Goal: Task Accomplishment & Management: Use online tool/utility

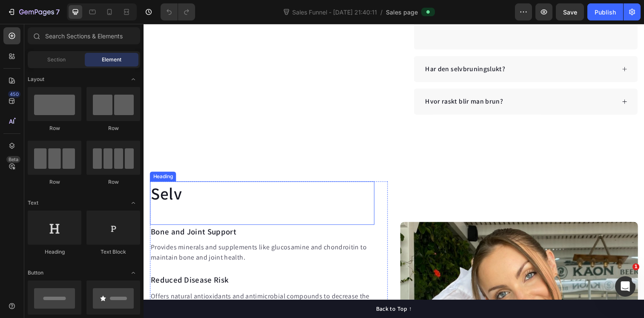
scroll to position [433, 0]
click at [176, 203] on h2 "Selv" at bounding box center [264, 197] width 229 height 24
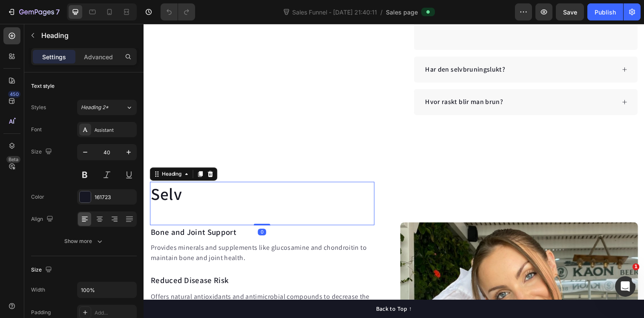
click at [182, 199] on h2 "Selv" at bounding box center [264, 197] width 229 height 24
click at [182, 199] on p "Selv" at bounding box center [265, 197] width 228 height 22
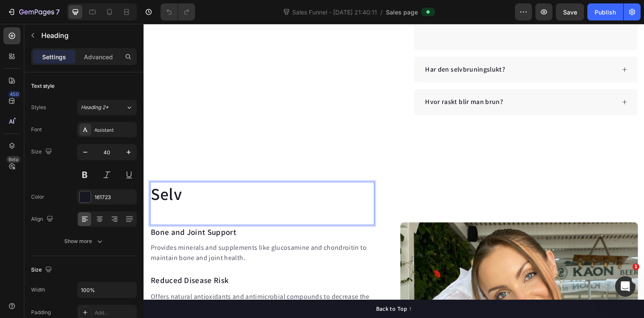
click at [164, 199] on p "Selv" at bounding box center [265, 197] width 228 height 22
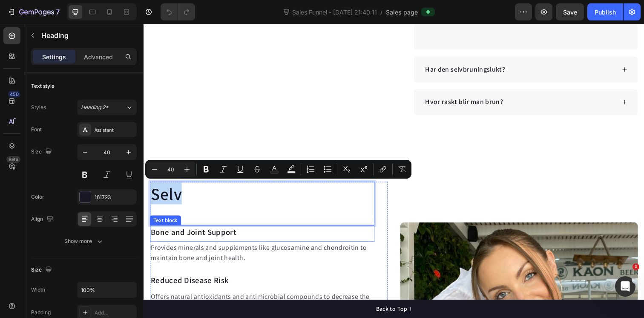
scroll to position [501, 0]
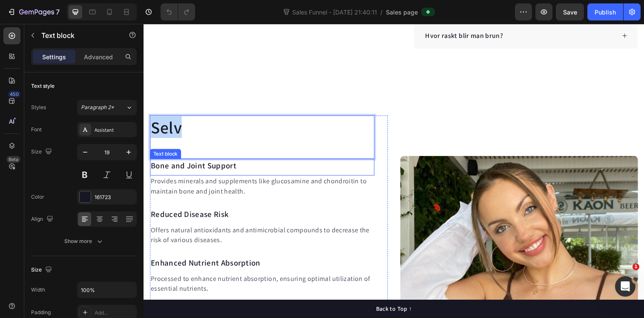
click at [223, 166] on p "Bone and Joint Support" at bounding box center [265, 168] width 228 height 12
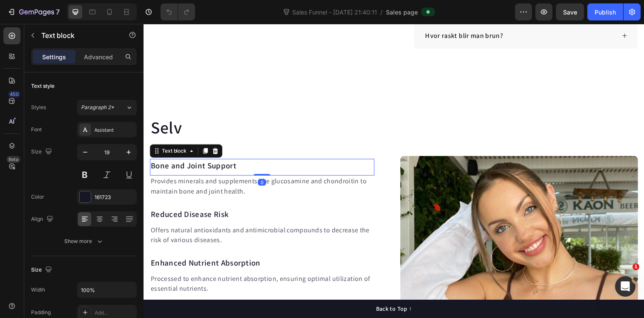
click at [223, 166] on p "Bone and Joint Support" at bounding box center [265, 168] width 228 height 12
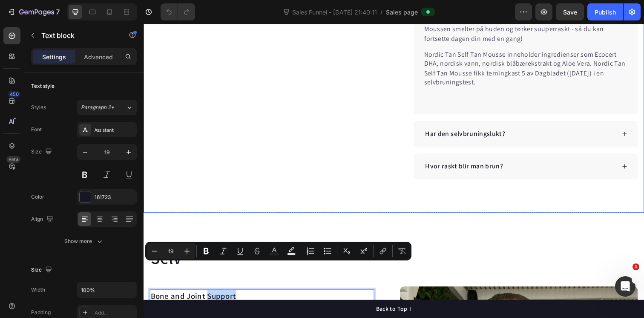
type input "16"
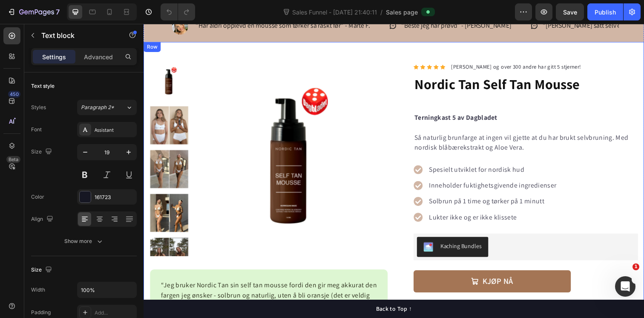
scroll to position [29, 0]
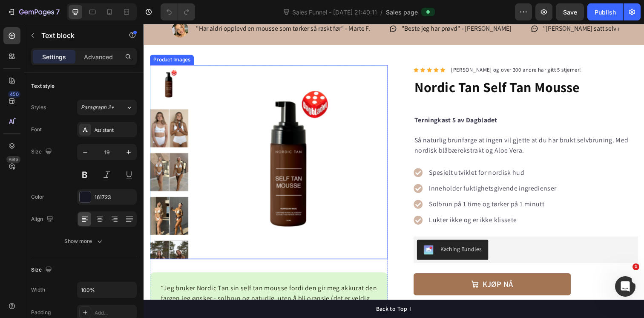
click at [196, 91] on img at bounding box center [294, 165] width 198 height 198
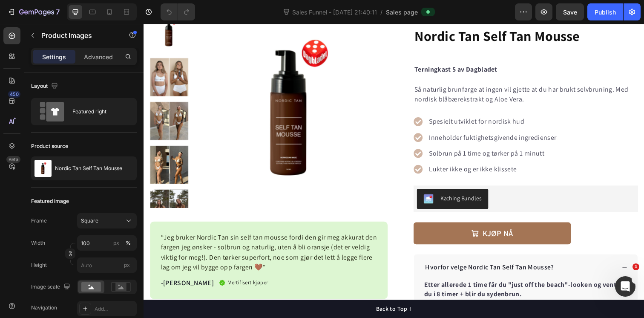
scroll to position [221, 0]
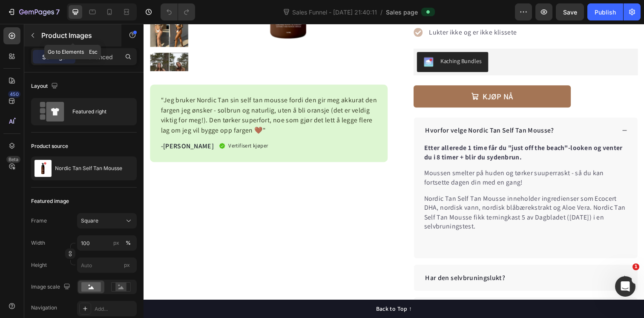
click at [34, 36] on icon "button" at bounding box center [32, 35] width 7 height 7
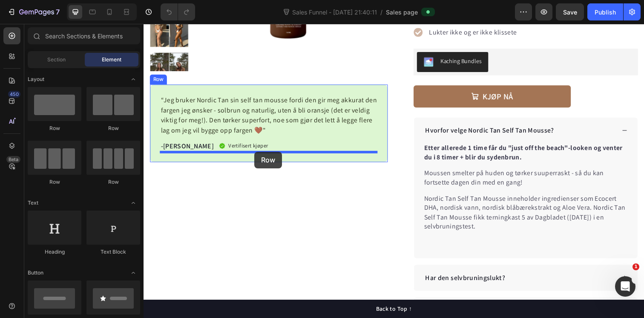
drag, startPoint x: 201, startPoint y: 132, endPoint x: 257, endPoint y: 154, distance: 60.6
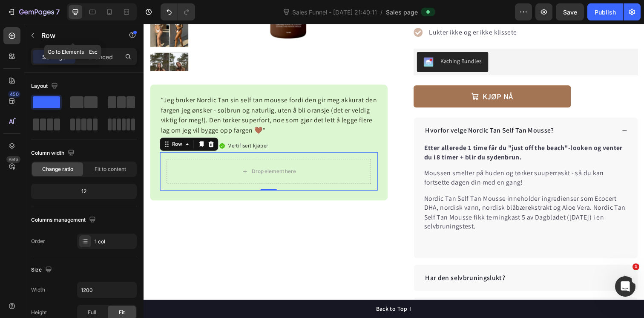
click at [31, 36] on icon "button" at bounding box center [32, 35] width 7 height 7
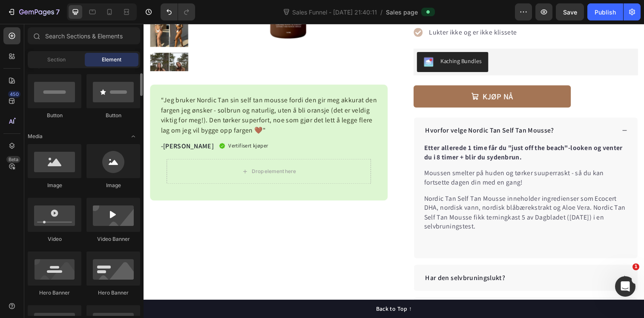
scroll to position [213, 0]
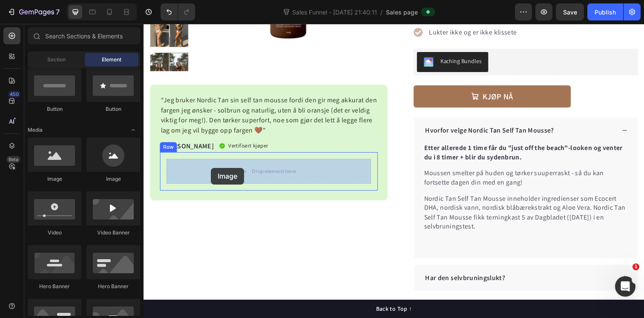
drag, startPoint x: 256, startPoint y: 183, endPoint x: 212, endPoint y: 171, distance: 45.5
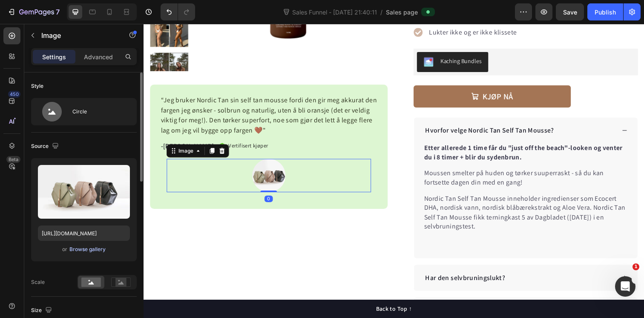
click at [89, 249] on div "Browse gallery" at bounding box center [87, 249] width 36 height 8
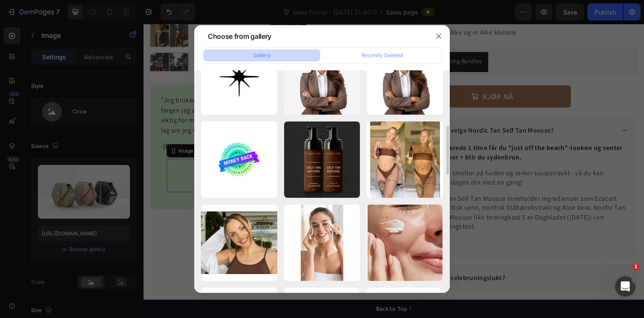
scroll to position [15, 0]
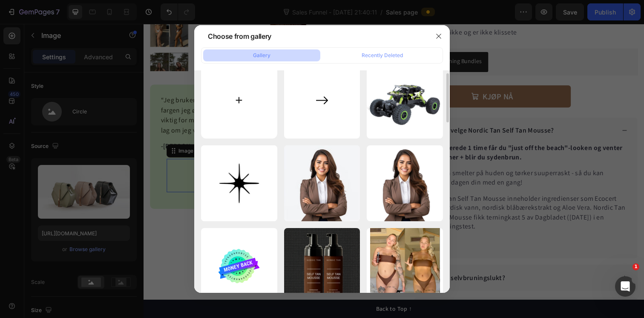
click at [245, 105] on input "file" at bounding box center [239, 100] width 76 height 76
type input "C:\fakepath\7c6d703c-4284-4bd6-a698-e95a91c36d35.jpg"
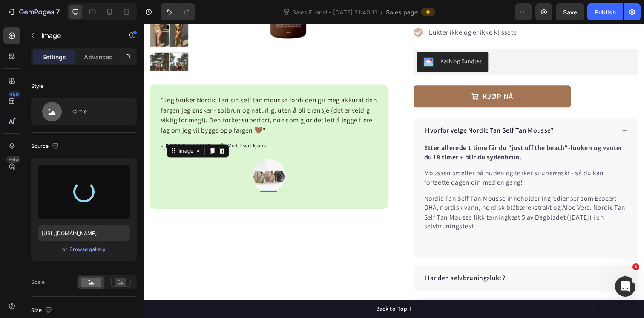
type input "[URL][DOMAIN_NAME]"
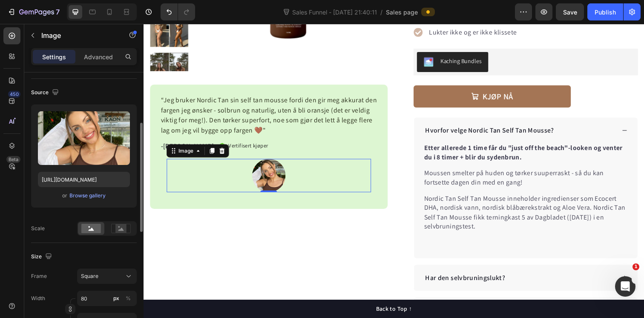
scroll to position [85, 0]
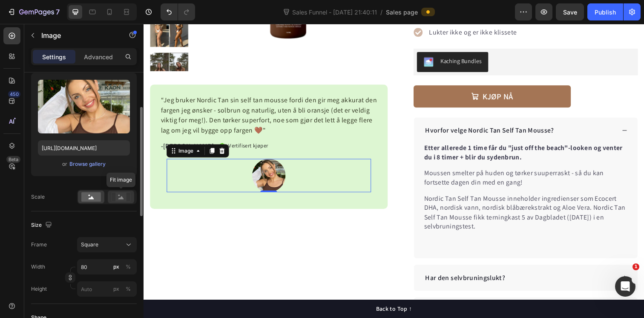
click at [121, 201] on rect at bounding box center [120, 197] width 11 height 9
click at [94, 198] on rect at bounding box center [91, 196] width 20 height 9
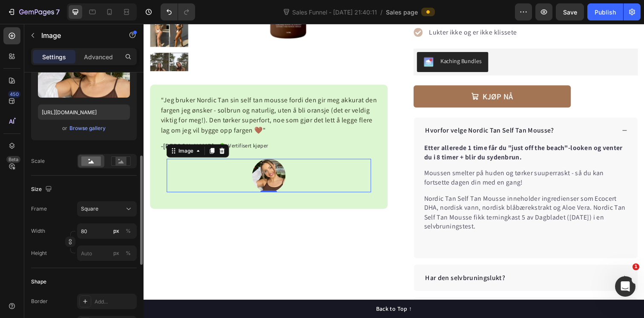
scroll to position [154, 0]
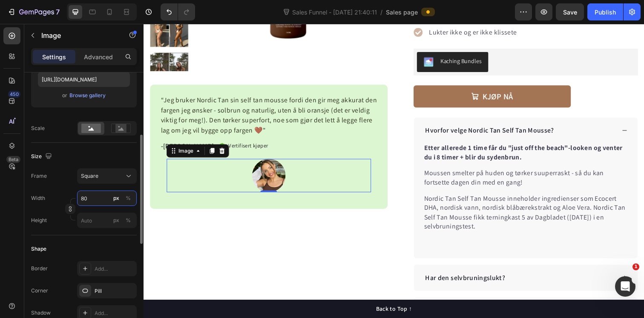
click at [91, 198] on input "80" at bounding box center [107, 197] width 60 height 15
type input "1"
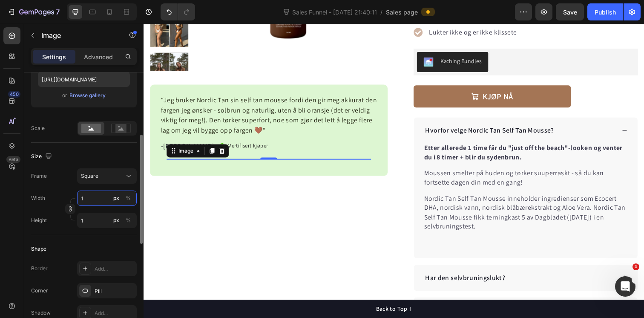
type input "10"
type input "100"
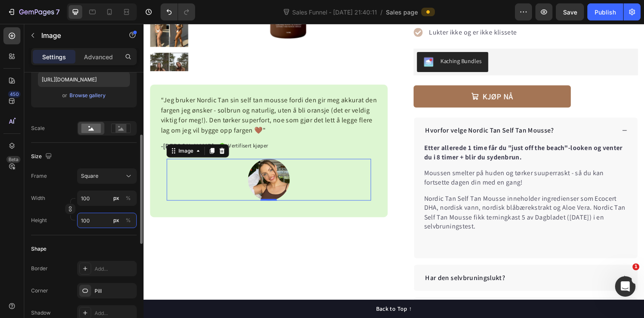
click at [95, 219] on input "100" at bounding box center [107, 220] width 60 height 15
type input "1"
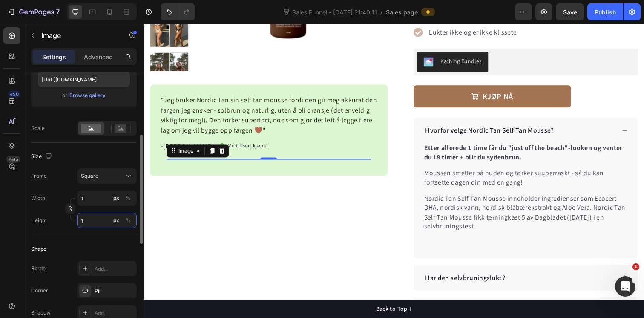
type input "15"
type input "150"
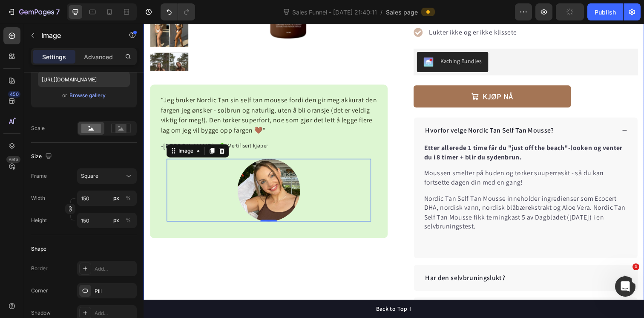
click at [315, 268] on div "Product Images “Jeg bruker Nordic Tan sin self tan mousse fordi den gir meg akk…" at bounding box center [271, 102] width 243 height 456
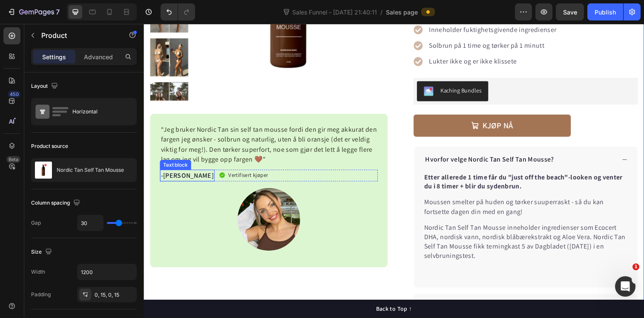
scroll to position [196, 0]
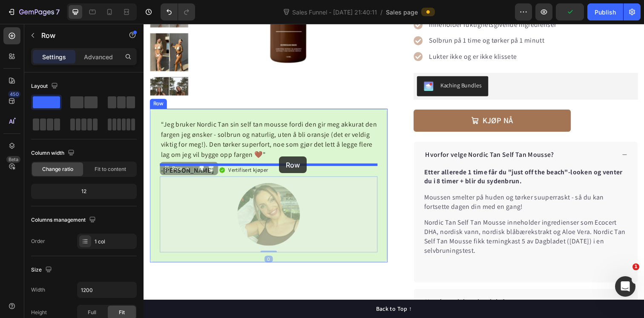
drag, startPoint x: 164, startPoint y: 177, endPoint x: 282, endPoint y: 159, distance: 119.4
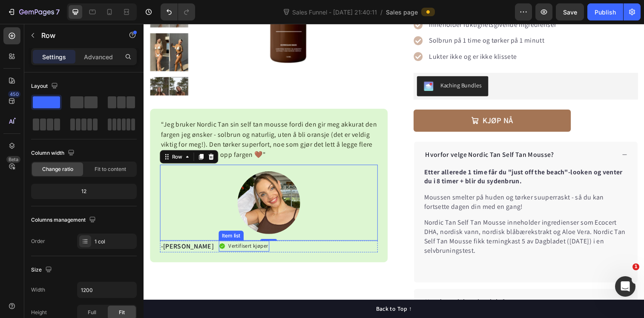
click at [230, 252] on p "Vertifisert kjøper" at bounding box center [250, 250] width 40 height 9
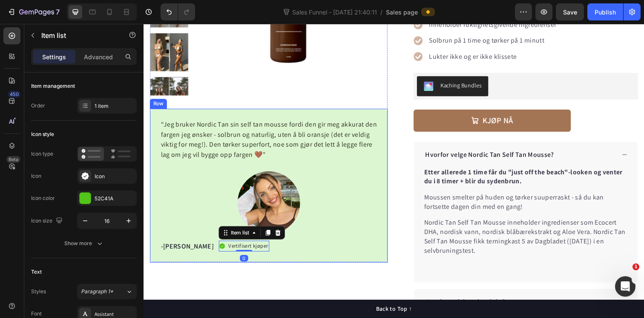
click at [185, 280] on div "Product Images “Jeg bruker Nordic Tan sin self tan mousse fordi den gir meg akk…" at bounding box center [271, 127] width 243 height 456
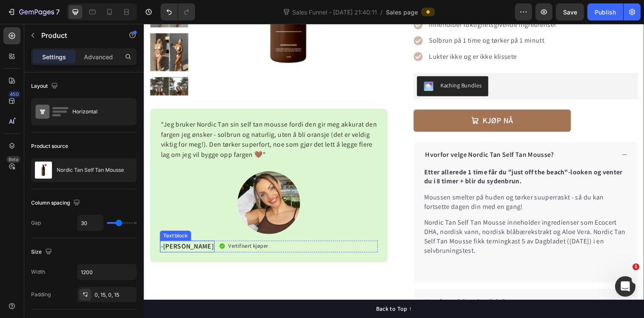
click at [170, 252] on p "-[PERSON_NAME]" at bounding box center [188, 251] width 54 height 10
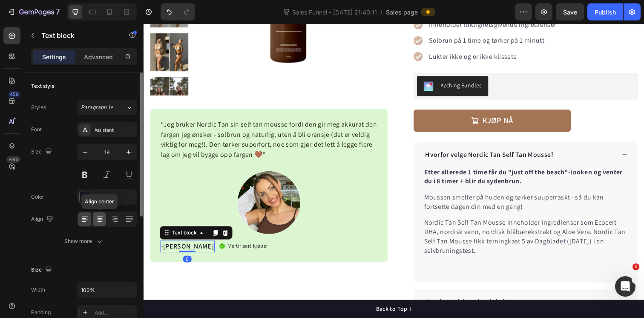
click at [97, 218] on icon at bounding box center [99, 219] width 9 height 9
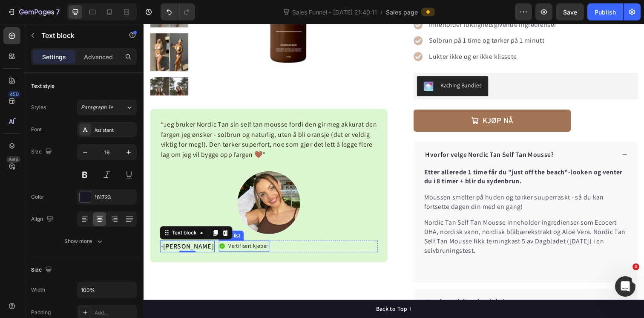
click at [230, 252] on p "Vertifisert kjøper" at bounding box center [250, 250] width 40 height 9
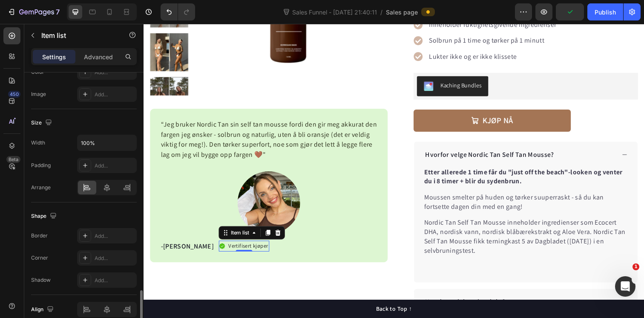
scroll to position [517, 0]
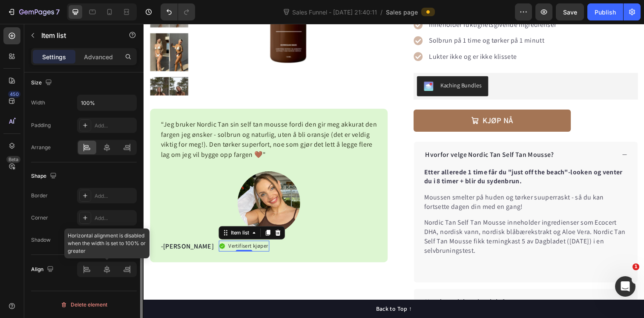
click at [110, 272] on div at bounding box center [107, 269] width 60 height 15
click at [106, 269] on div at bounding box center [107, 269] width 60 height 15
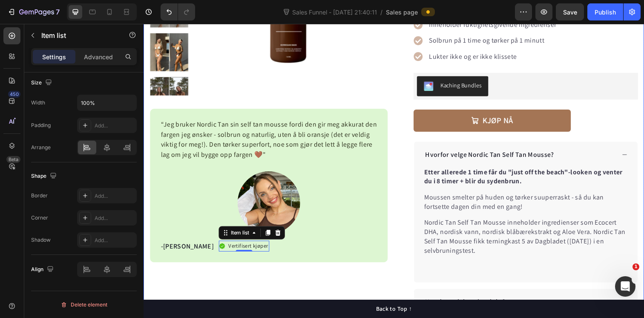
click at [280, 289] on div "Product Images “Jeg bruker Nordic Tan sin self tan mousse fordi den gir meg akk…" at bounding box center [271, 127] width 243 height 456
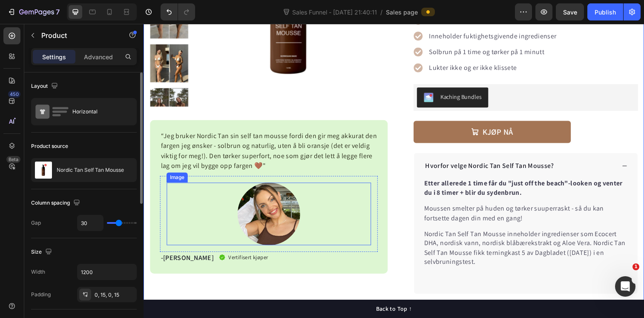
scroll to position [182, 0]
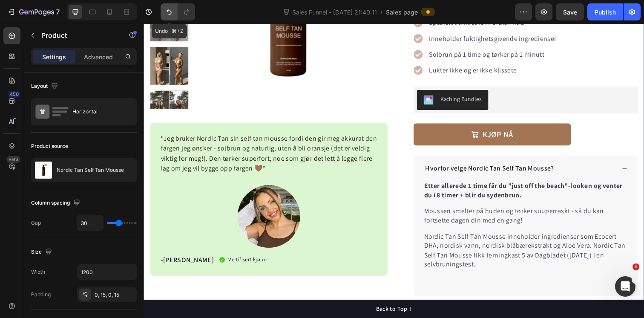
click at [170, 14] on icon "Undo/Redo" at bounding box center [169, 12] width 9 height 9
click at [169, 15] on icon "Undo/Redo" at bounding box center [169, 12] width 9 height 9
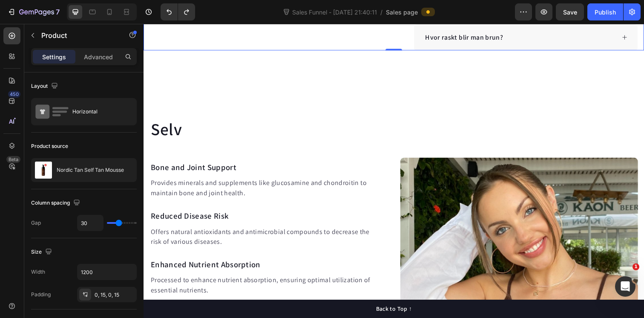
scroll to position [518, 0]
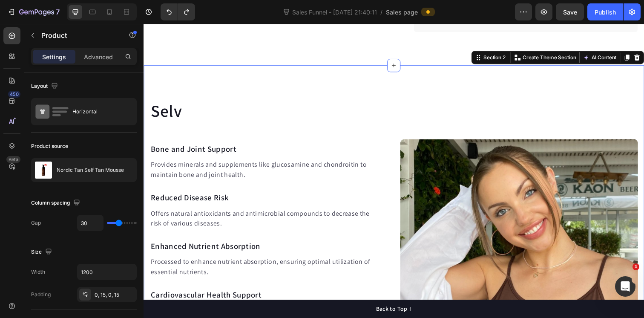
click at [494, 88] on div "Selv Heading Bone and Joint Support Text block Provides minerals and supplement…" at bounding box center [399, 241] width 511 height 351
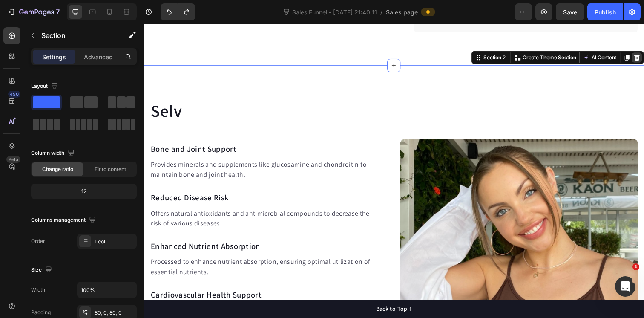
click at [644, 60] on icon at bounding box center [648, 58] width 6 height 6
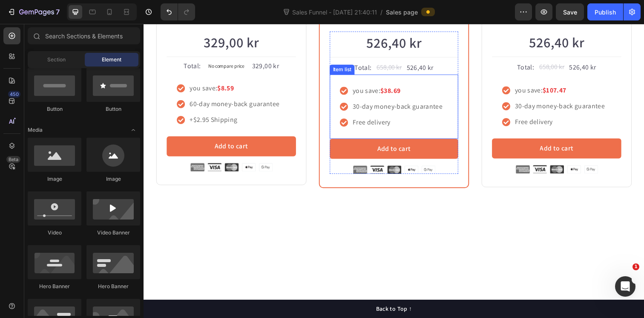
scroll to position [715, 0]
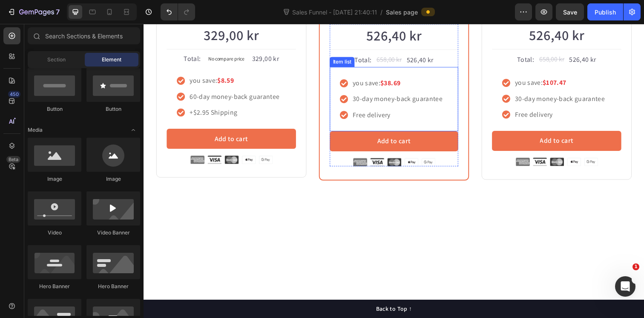
click at [387, 106] on p "30-day money-back guarantee" at bounding box center [403, 100] width 92 height 10
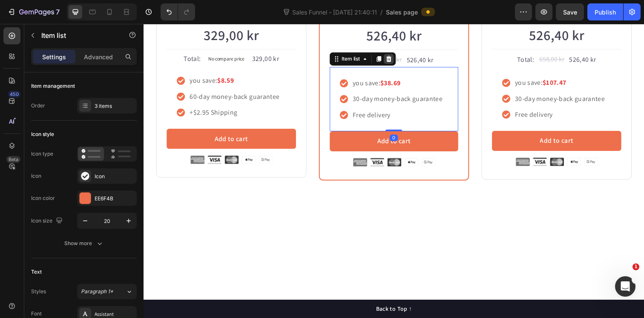
click at [395, 63] on icon at bounding box center [395, 60] width 6 height 6
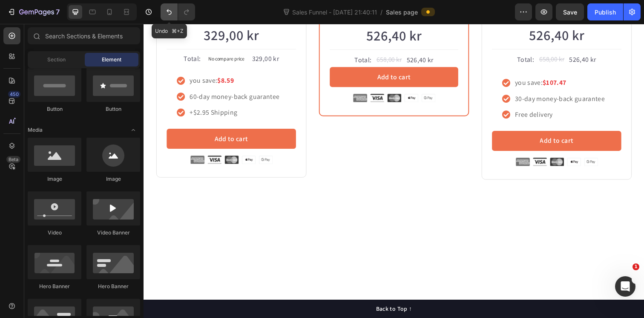
click at [167, 12] on icon "Undo/Redo" at bounding box center [169, 12] width 5 height 6
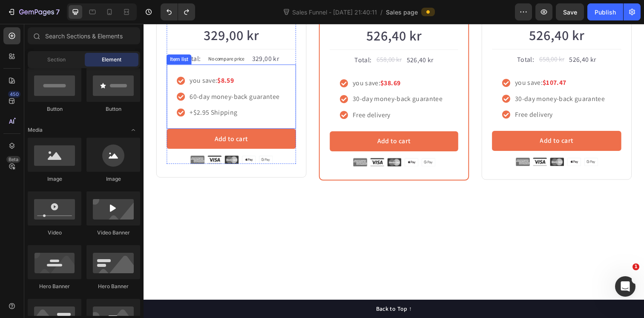
click at [178, 167] on div "329,00 kr Product Price Product Price Title Line Total: Text block No compare p…" at bounding box center [233, 95] width 132 height 144
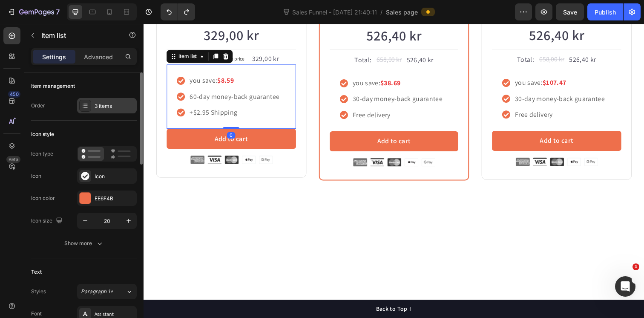
click at [104, 110] on div "3 items" at bounding box center [107, 105] width 60 height 15
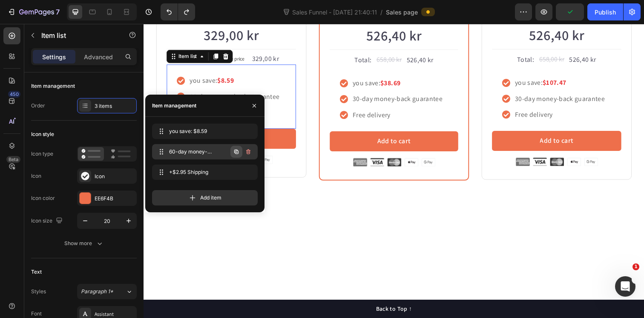
click at [235, 151] on icon "button" at bounding box center [236, 152] width 4 height 4
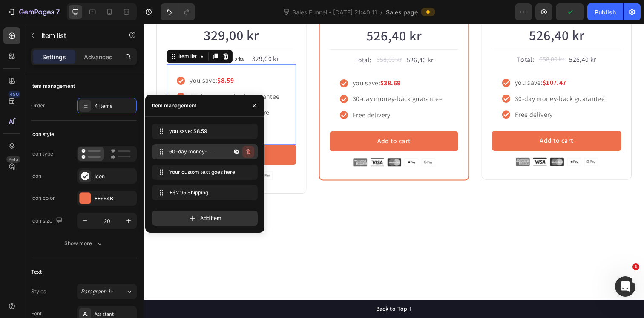
click at [247, 152] on icon "button" at bounding box center [248, 151] width 4 height 5
click at [248, 153] on div "Delete" at bounding box center [243, 152] width 16 height 8
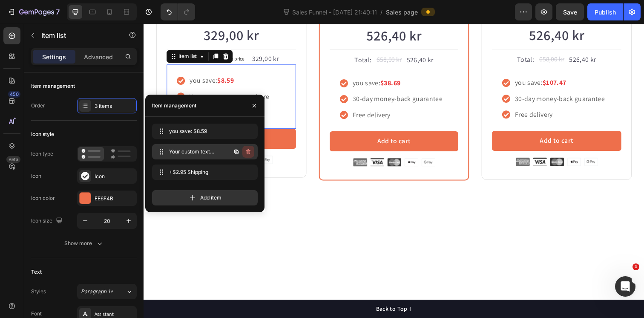
click at [249, 152] on icon "button" at bounding box center [248, 151] width 7 height 7
click at [254, 150] on button "Delete" at bounding box center [242, 152] width 23 height 12
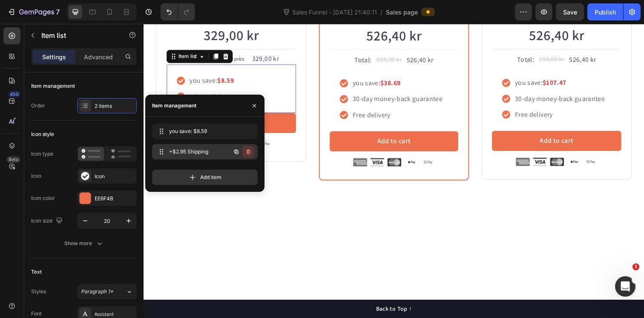
click at [249, 153] on icon "button" at bounding box center [248, 151] width 4 height 5
click at [244, 153] on div "Delete" at bounding box center [243, 152] width 16 height 8
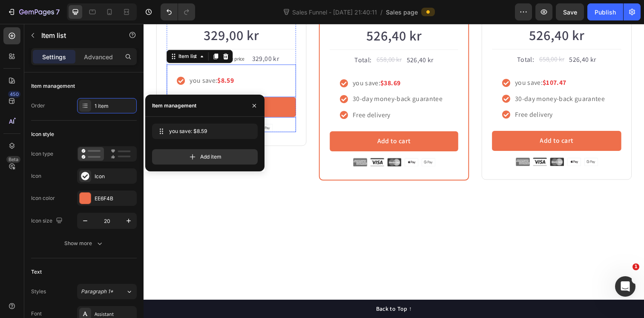
click at [268, 184] on div "Icon Icon Icon Icon Icon Icon List Hoz Rated 4.8/5 by our customers Text block …" at bounding box center [232, 70] width 153 height 227
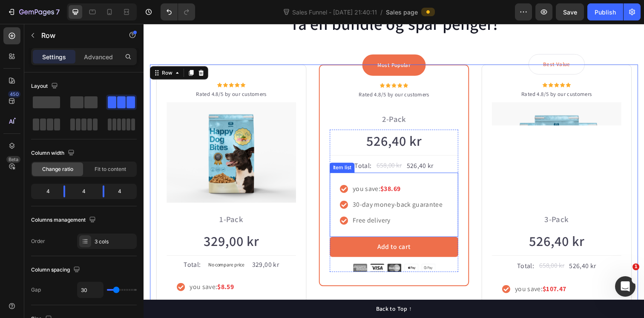
scroll to position [604, 0]
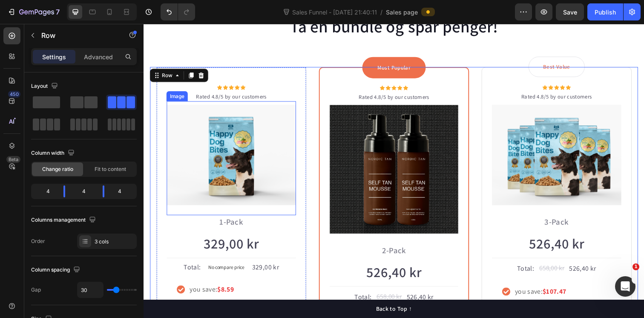
click at [220, 147] on img at bounding box center [233, 157] width 132 height 103
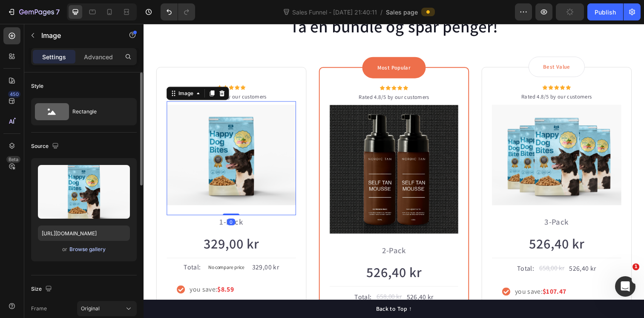
click at [81, 247] on div "Browse gallery" at bounding box center [87, 249] width 36 height 8
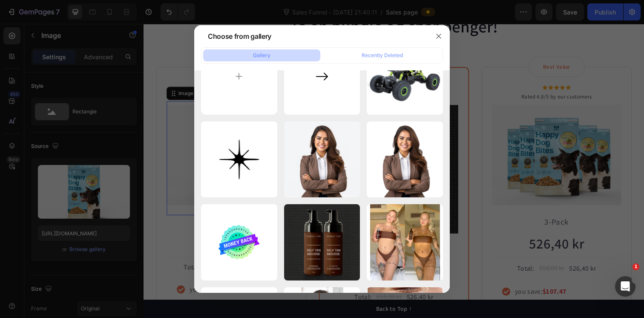
scroll to position [0, 0]
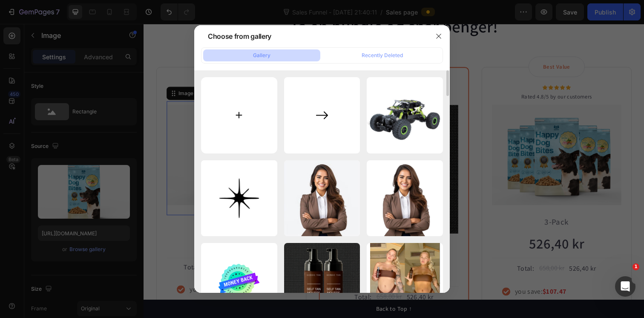
click at [248, 126] on input "file" at bounding box center [239, 115] width 76 height 76
type input "C:\fakepath\Mousse copy 5.png"
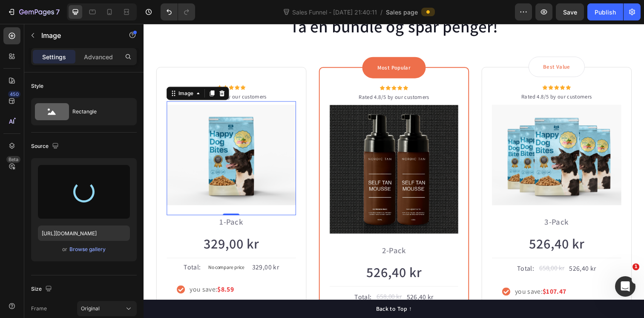
type input "[URL][DOMAIN_NAME]"
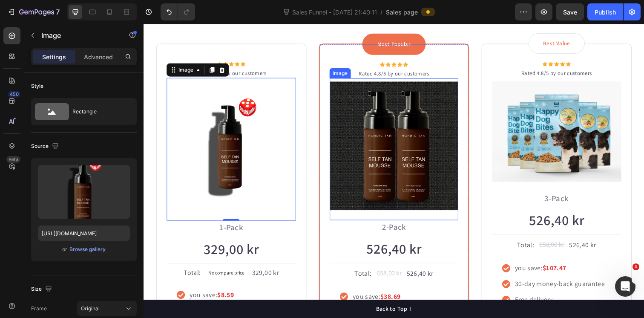
scroll to position [637, 0]
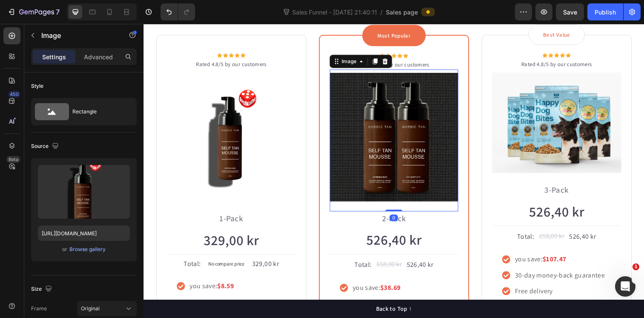
click at [399, 158] on img at bounding box center [399, 139] width 131 height 131
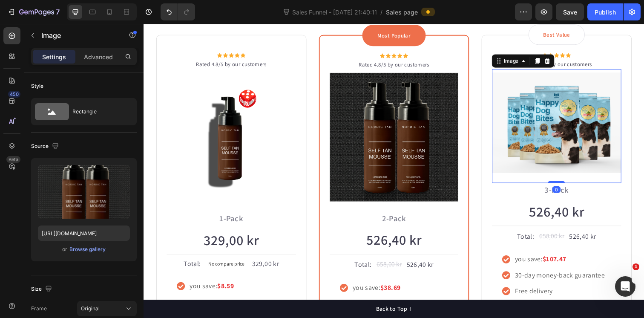
click at [538, 145] on img at bounding box center [565, 124] width 132 height 103
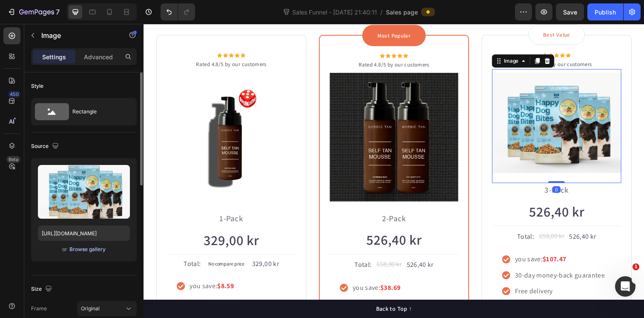
click at [96, 249] on div "Browse gallery" at bounding box center [87, 249] width 36 height 8
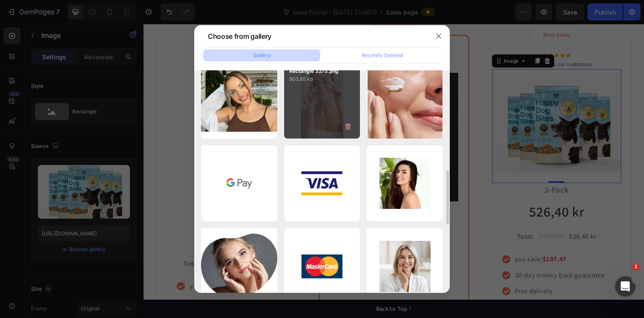
scroll to position [228, 0]
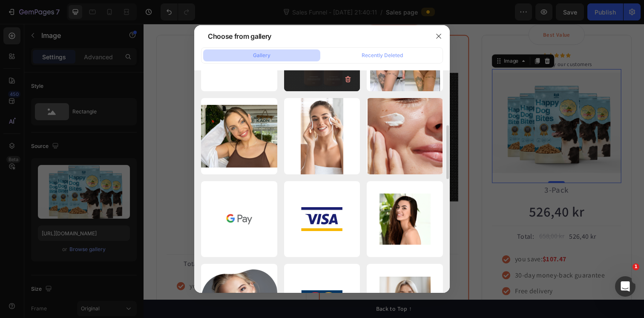
click at [317, 79] on div "ChatGPT Image [DATE]..51.png 2522.16 kb" at bounding box center [322, 53] width 76 height 76
type input "[URL][DOMAIN_NAME]"
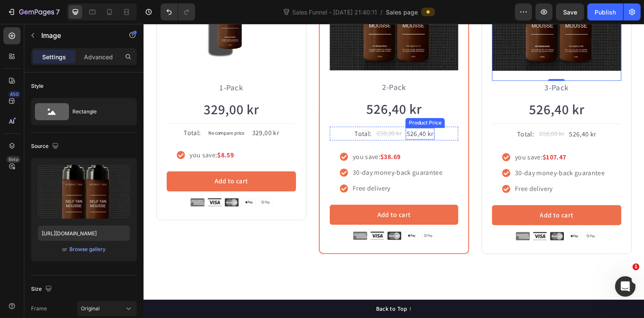
scroll to position [773, 0]
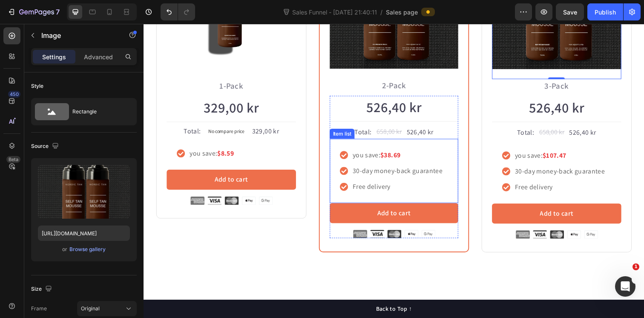
click at [348, 138] on div "Item list" at bounding box center [347, 136] width 26 height 10
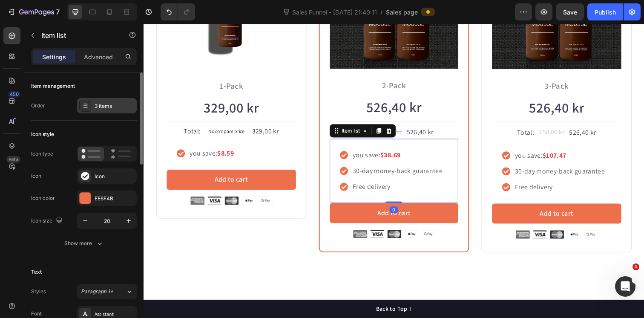
click at [104, 106] on div "3 items" at bounding box center [115, 106] width 40 height 8
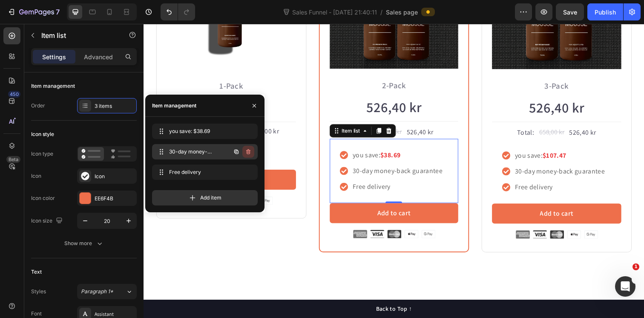
click at [249, 151] on icon "button" at bounding box center [249, 152] width 0 height 2
click at [239, 153] on div "Delete" at bounding box center [243, 152] width 16 height 8
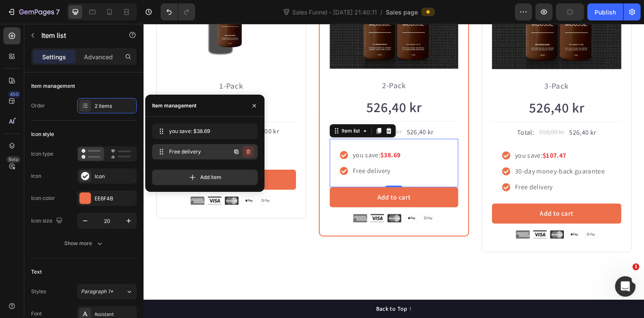
click at [249, 153] on icon "button" at bounding box center [248, 151] width 7 height 7
click at [245, 152] on div "Delete" at bounding box center [243, 152] width 16 height 8
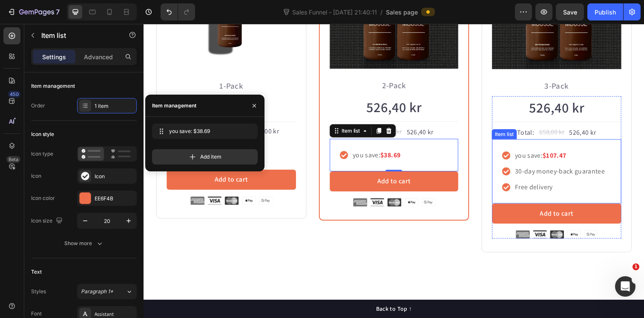
click at [561, 190] on p "Free delivery" at bounding box center [569, 190] width 92 height 10
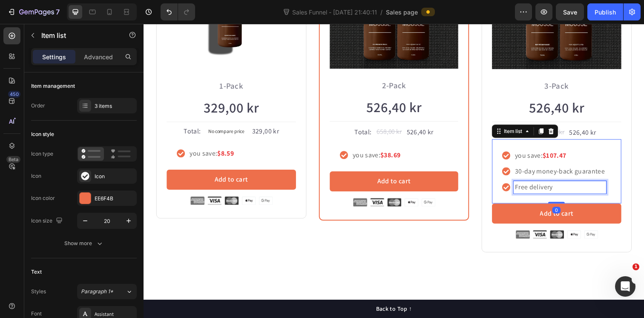
click at [545, 193] on p "Free delivery" at bounding box center [569, 190] width 92 height 10
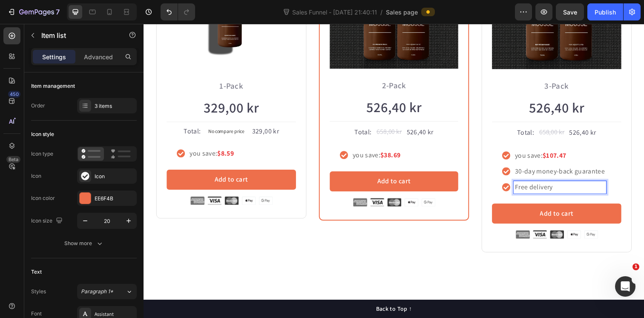
click at [555, 191] on p "Free delivery" at bounding box center [569, 190] width 92 height 10
click at [598, 174] on p "30-day money-back guarantee" at bounding box center [569, 174] width 92 height 10
click at [493, 283] on div "Ta en bundle og spar penger! Heading Row Icon Icon Icon Icon Icon Icon List Hoz…" at bounding box center [399, 52] width 511 height 480
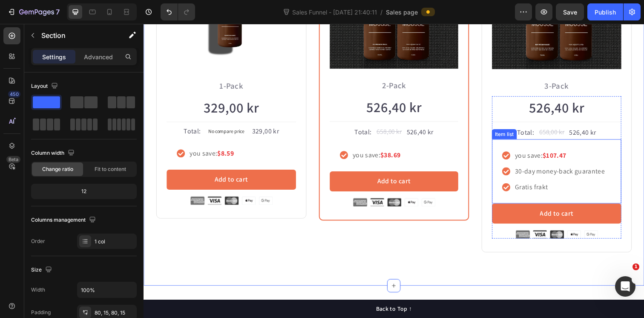
click at [513, 141] on div "526,40 kr Product Price Product Price Title Line Total: Text block 658,00 kr Co…" at bounding box center [565, 171] width 132 height 146
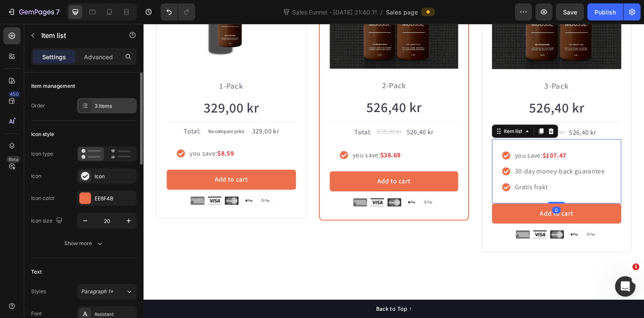
click at [112, 109] on div "3 items" at bounding box center [115, 106] width 40 height 8
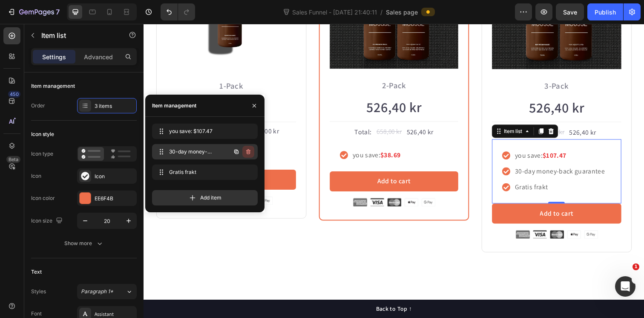
click at [249, 150] on icon "button" at bounding box center [248, 151] width 7 height 7
click at [245, 152] on div "Delete" at bounding box center [243, 152] width 16 height 8
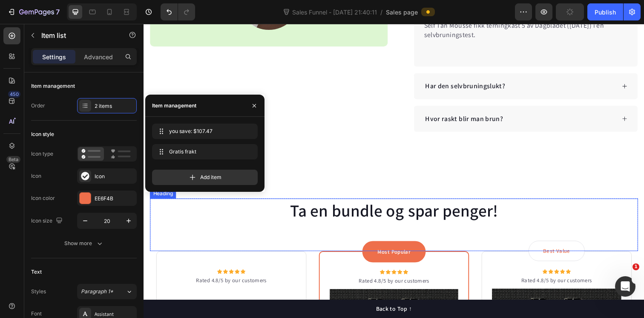
scroll to position [414, 0]
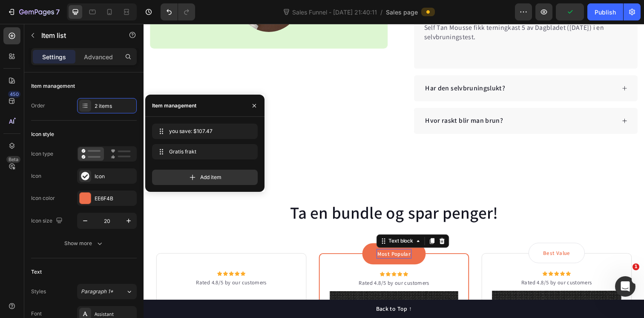
click at [396, 260] on p "Most Popular" at bounding box center [399, 258] width 34 height 9
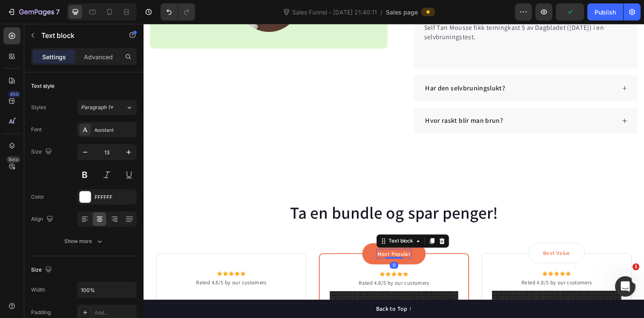
click at [402, 259] on p "Most Popular" at bounding box center [399, 258] width 34 height 9
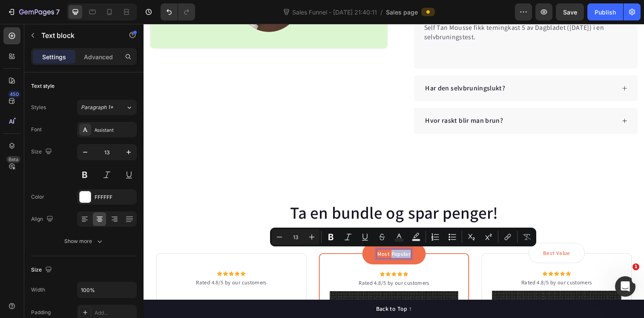
click at [402, 259] on p "Most Popular" at bounding box center [399, 258] width 34 height 9
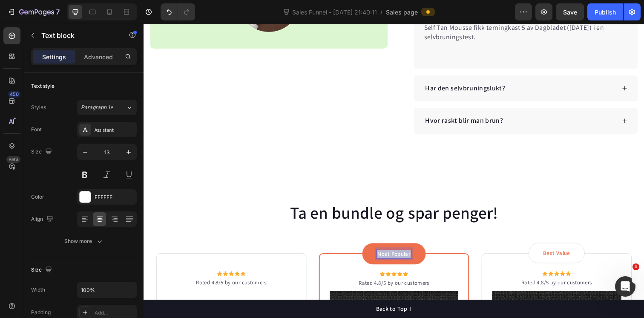
click at [402, 259] on p "Most Popular" at bounding box center [399, 258] width 34 height 9
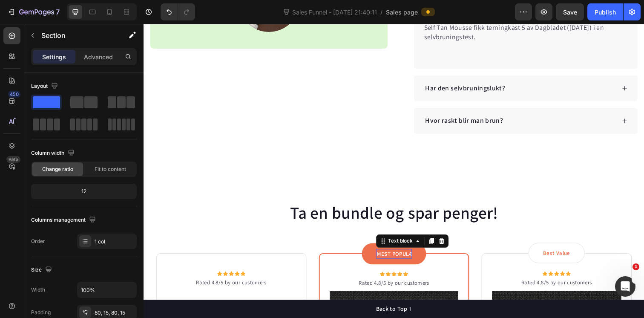
click at [413, 258] on p "MEST POPULÆRR" at bounding box center [399, 258] width 35 height 9
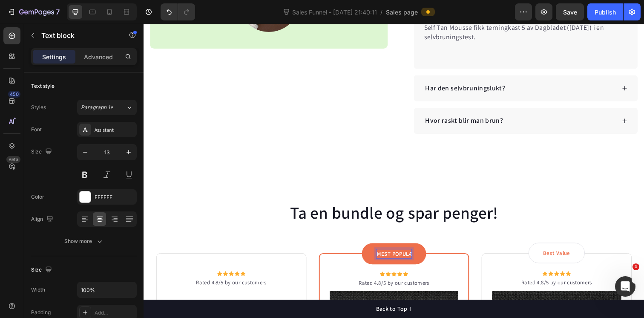
click at [410, 258] on p "MEST POPULÆRR" at bounding box center [399, 258] width 35 height 9
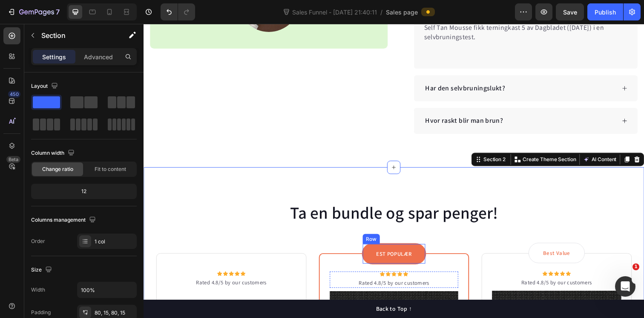
click at [426, 252] on div "MEST POPULÆR Text block Row" at bounding box center [399, 259] width 66 height 22
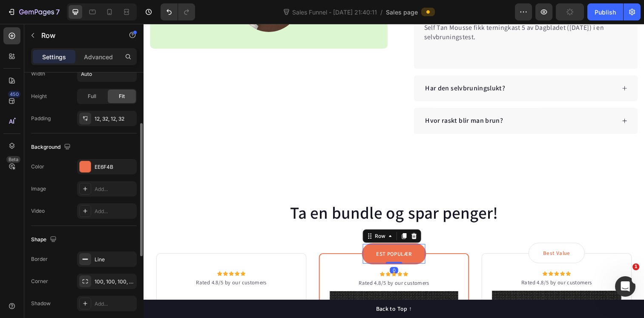
scroll to position [216, 0]
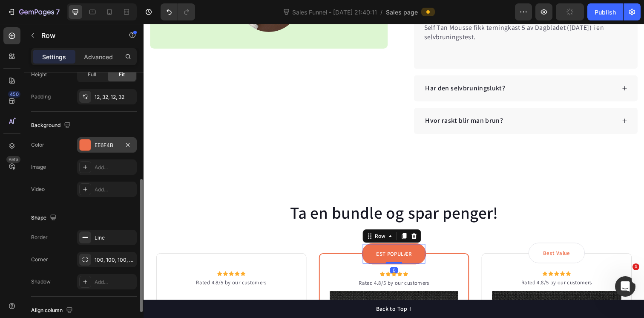
click at [86, 141] on div at bounding box center [85, 144] width 11 height 11
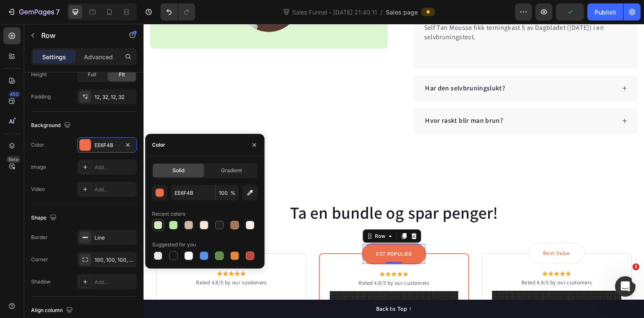
click at [158, 225] on div at bounding box center [158, 225] width 9 height 9
type input "B8EDA1"
click at [173, 225] on div at bounding box center [173, 225] width 9 height 9
type input "100"
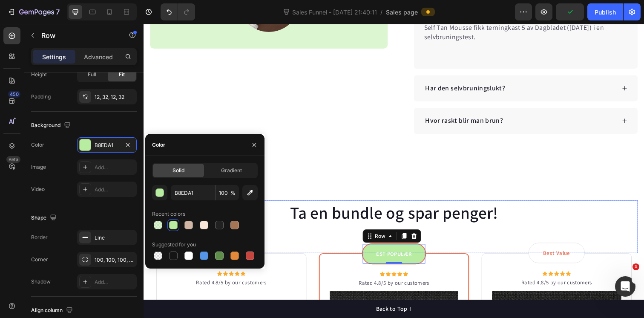
scroll to position [436, 0]
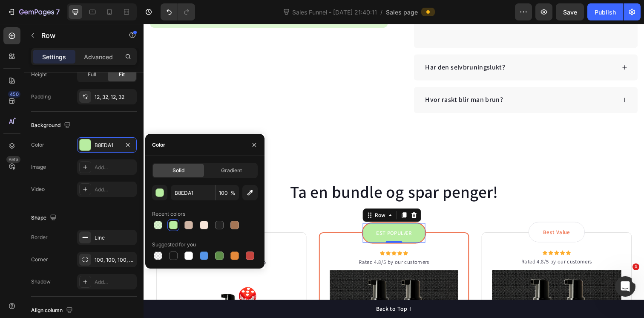
click at [381, 237] on p "MEST POPULÆR" at bounding box center [394, 237] width 35 height 9
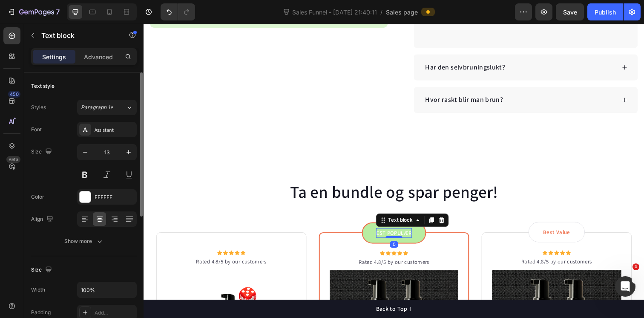
scroll to position [0, 0]
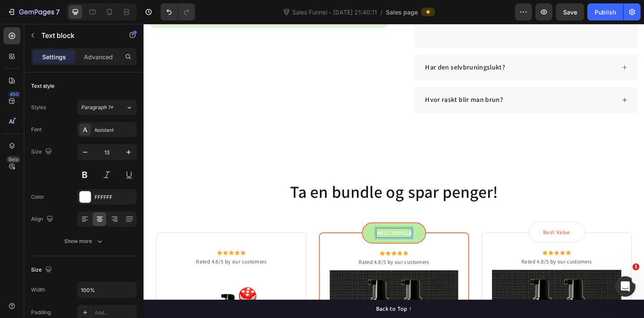
click at [476, 225] on div "Ta en bundle og spar penger! Heading" at bounding box center [399, 210] width 499 height 54
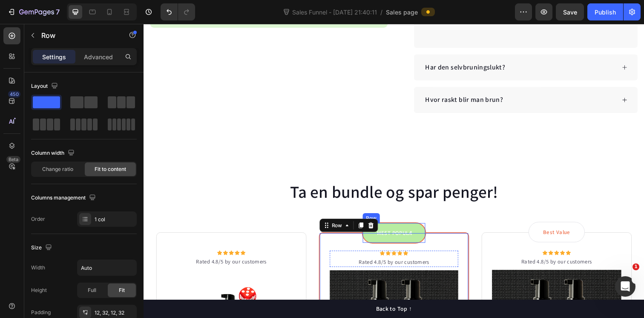
click at [422, 245] on div "MEST POPULÆR Text block Row" at bounding box center [399, 237] width 66 height 22
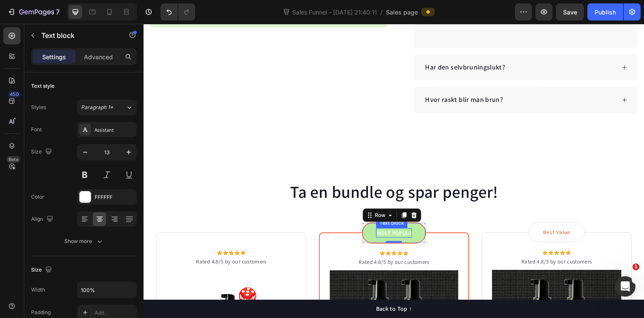
click at [410, 238] on p "MEST POPULÆR" at bounding box center [399, 237] width 35 height 9
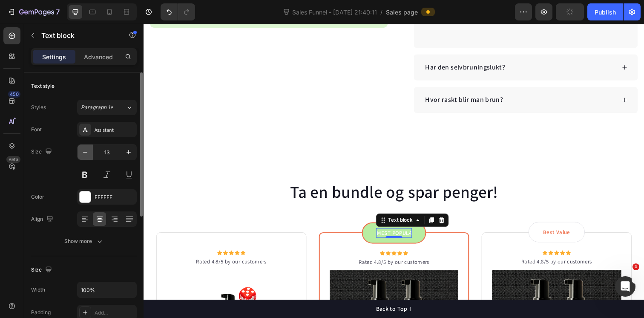
click at [86, 156] on icon "button" at bounding box center [85, 152] width 9 height 9
click at [87, 153] on icon "button" at bounding box center [85, 152] width 9 height 9
type input "11"
click at [89, 176] on button at bounding box center [84, 174] width 15 height 15
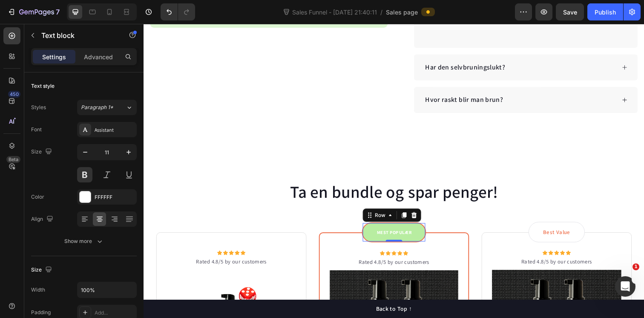
click at [375, 230] on div "MEST POPULÆR Text block Row 0" at bounding box center [399, 236] width 66 height 21
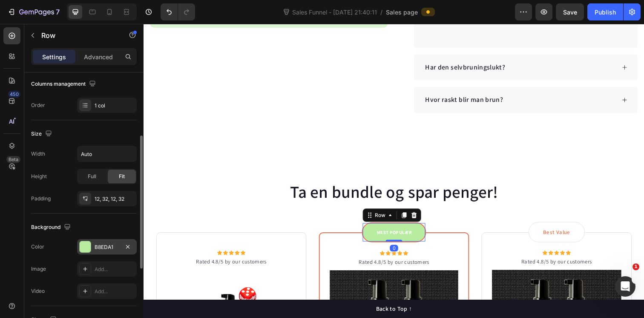
scroll to position [118, 0]
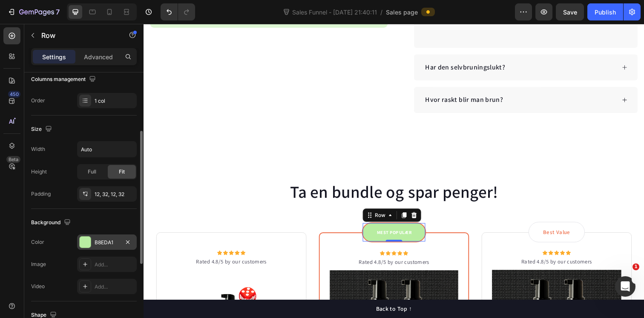
click at [86, 242] on div at bounding box center [85, 242] width 11 height 11
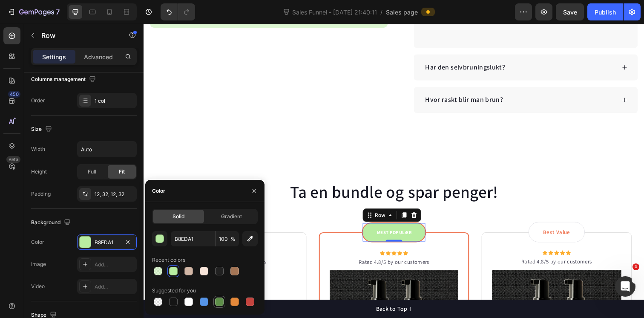
click at [220, 304] on div at bounding box center [219, 301] width 9 height 9
type input "5E8E49"
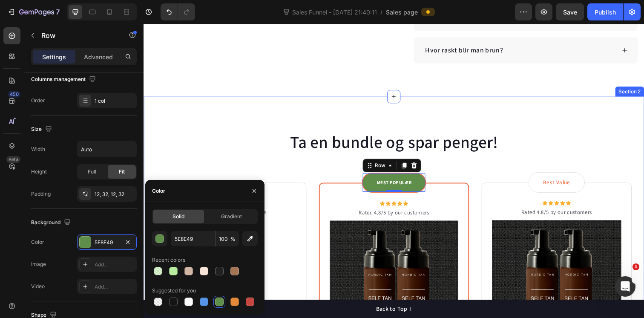
scroll to position [503, 0]
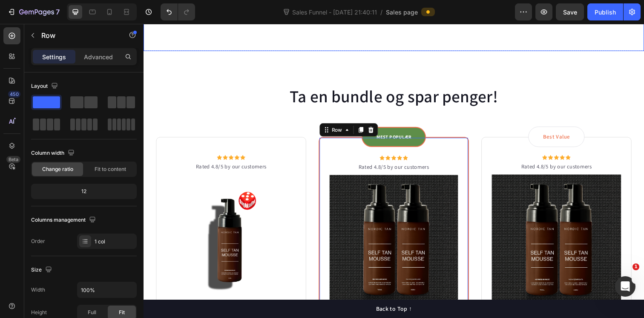
scroll to position [547, 0]
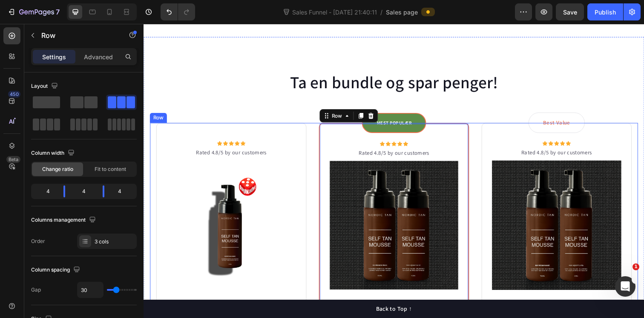
click at [322, 219] on div "Icon Icon Icon Icon Icon Icon List Hoz Rated 4.8/5 by our customers Text block …" at bounding box center [399, 296] width 499 height 342
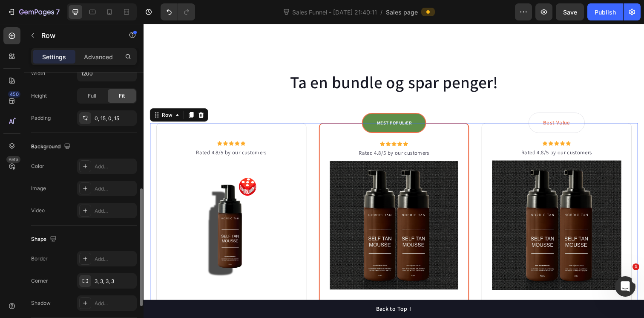
scroll to position [347, 0]
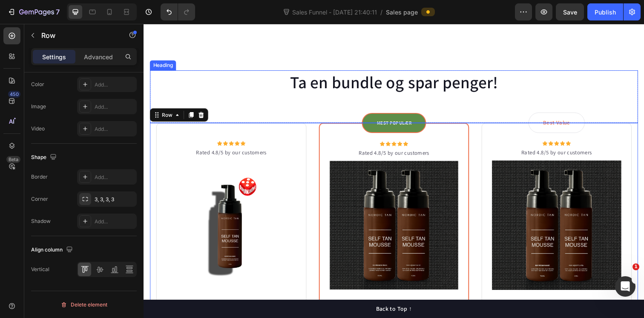
click at [477, 109] on div "Ta en bundle og spar penger! Heading" at bounding box center [399, 98] width 499 height 54
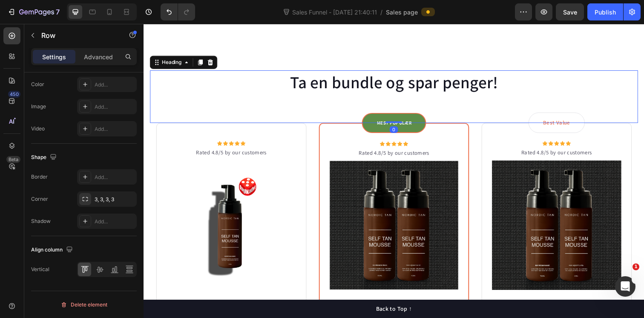
scroll to position [0, 0]
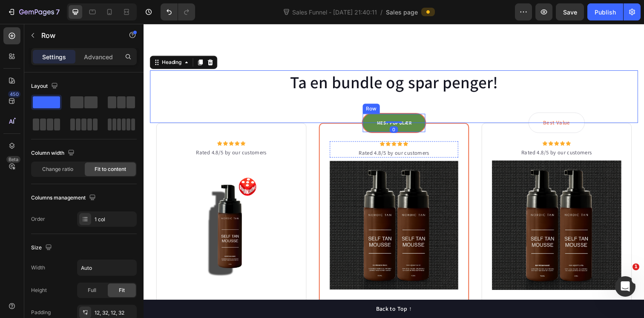
click at [427, 118] on div "MEST POPULÆR Text block Row" at bounding box center [399, 125] width 66 height 21
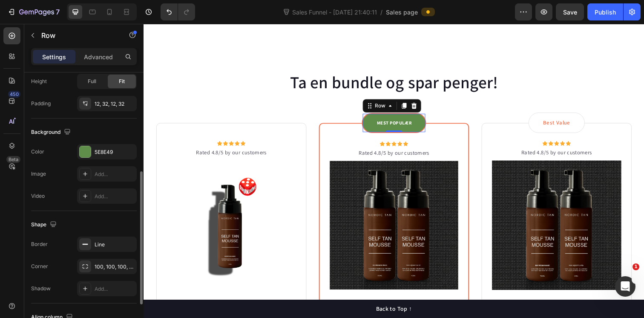
scroll to position [202, 0]
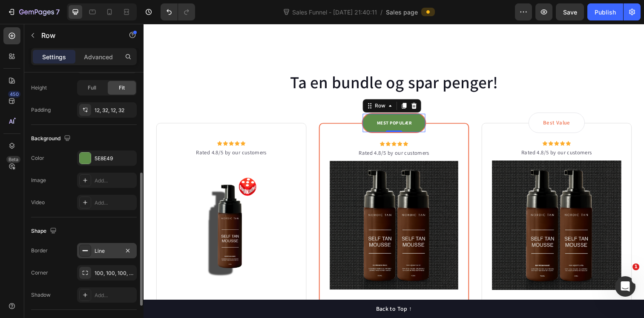
click at [91, 250] on div "Line" at bounding box center [107, 250] width 60 height 15
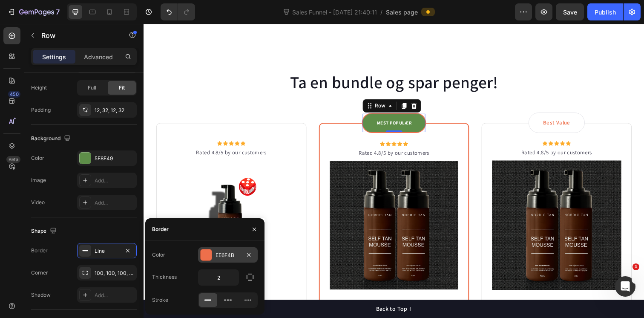
click at [205, 255] on div at bounding box center [206, 254] width 11 height 11
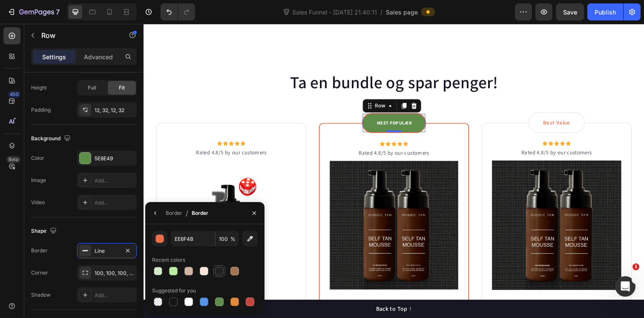
click at [222, 271] on div at bounding box center [219, 271] width 9 height 9
click at [220, 301] on div at bounding box center [219, 301] width 9 height 9
type input "5E8E49"
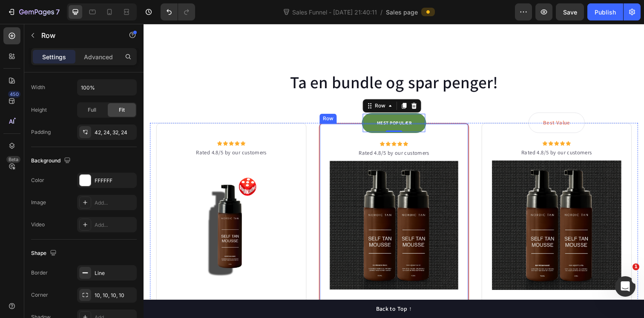
click at [326, 127] on div "MEST POPULÆR Text block Row 0 Icon Icon Icon Icon Icon Icon List Hoz Rated 4.8/…" at bounding box center [399, 288] width 153 height 326
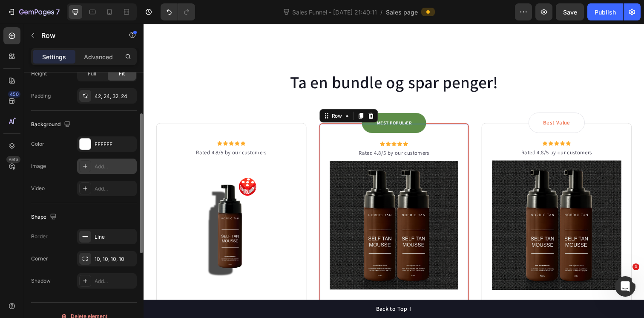
scroll to position [250, 0]
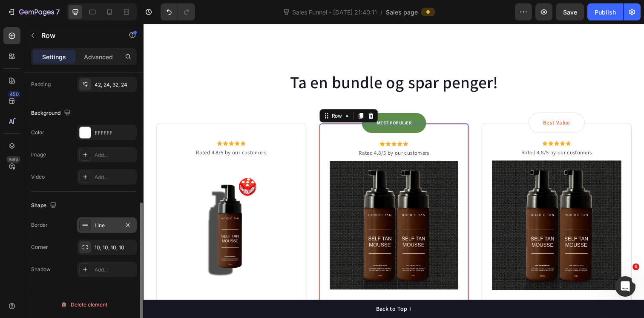
click at [115, 225] on div "Line" at bounding box center [107, 226] width 25 height 8
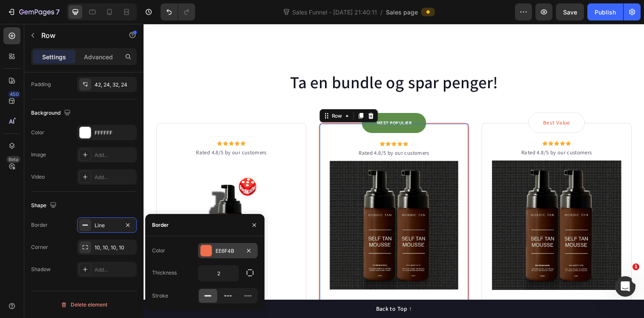
click at [203, 249] on div at bounding box center [206, 250] width 11 height 11
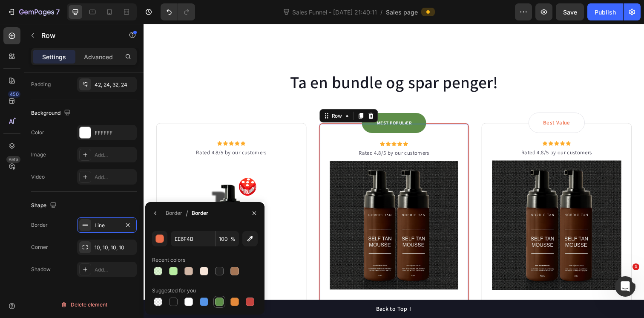
click at [220, 305] on div at bounding box center [219, 301] width 9 height 9
type input "5E8E49"
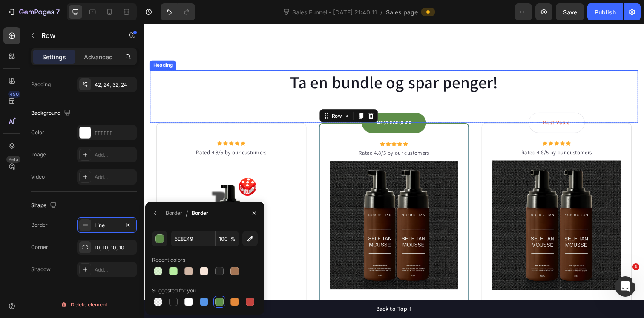
click at [511, 91] on h2 "Ta en bundle og spar penger!" at bounding box center [399, 83] width 499 height 24
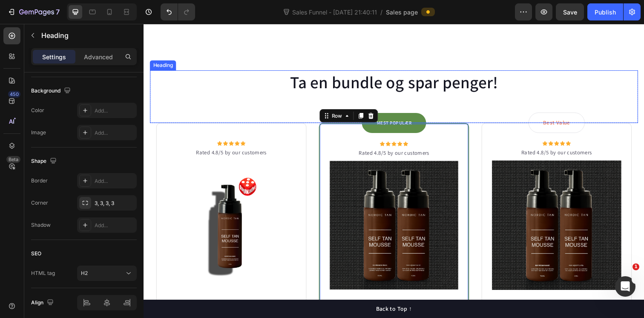
scroll to position [0, 0]
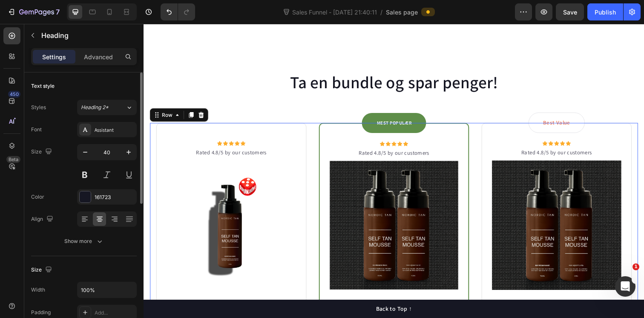
click at [483, 148] on div "Icon Icon Icon Icon Icon Icon List Hoz Rated 4.8/5 by our customers Text block …" at bounding box center [399, 296] width 499 height 342
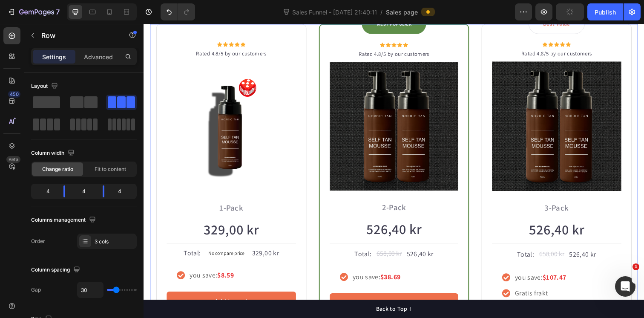
scroll to position [751, 0]
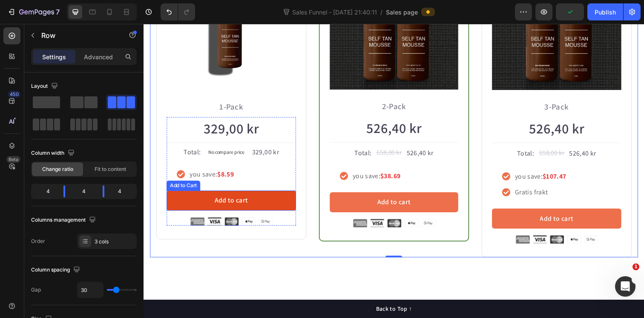
click at [251, 199] on button "Add to cart" at bounding box center [233, 204] width 132 height 20
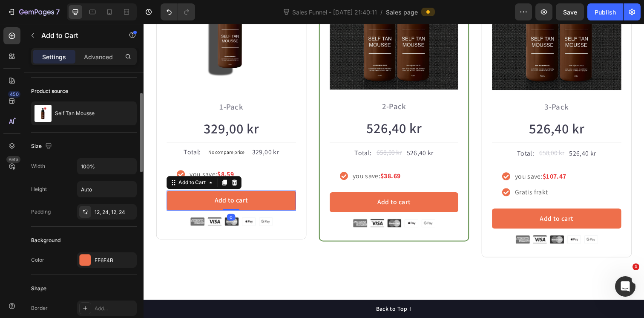
scroll to position [58, 0]
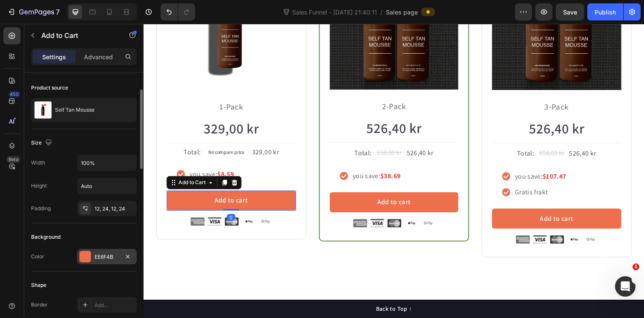
click at [86, 254] on div at bounding box center [85, 256] width 11 height 11
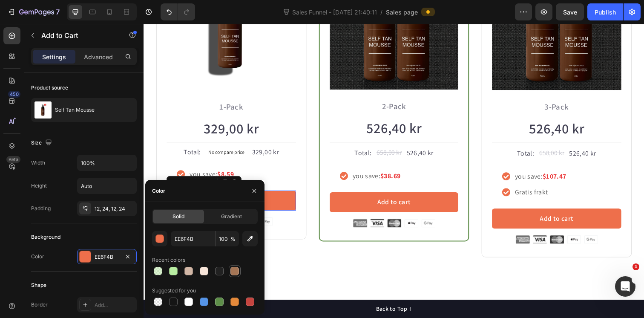
click at [235, 269] on div at bounding box center [235, 271] width 9 height 9
type input "A47555"
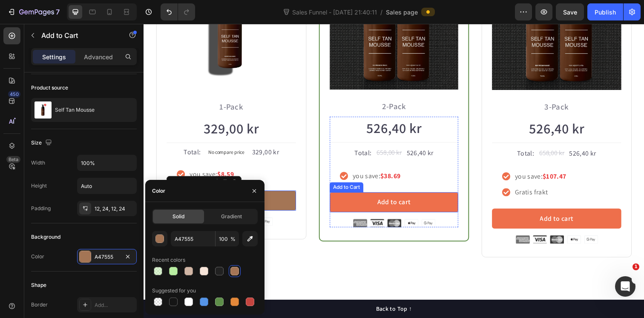
click at [319, 259] on div "Icon Icon Icon Icon Icon Icon List Hoz Rated 4.8/5 by our customers Text block …" at bounding box center [399, 92] width 499 height 342
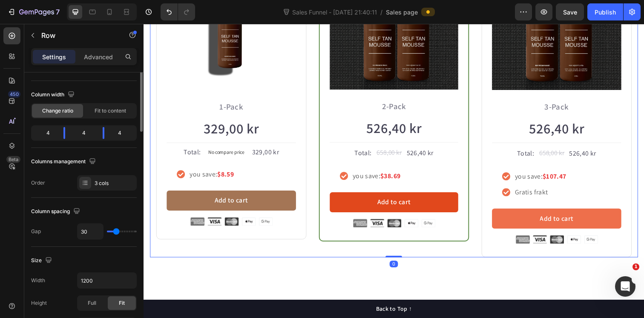
scroll to position [0, 0]
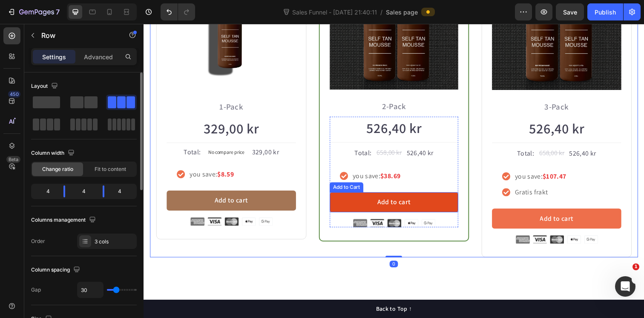
click at [355, 200] on button "Add to cart" at bounding box center [399, 206] width 131 height 20
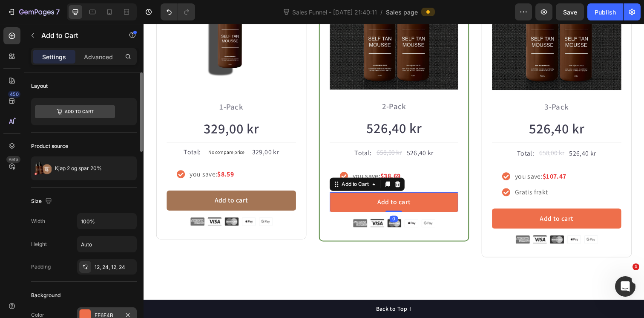
click at [84, 312] on div at bounding box center [85, 314] width 11 height 11
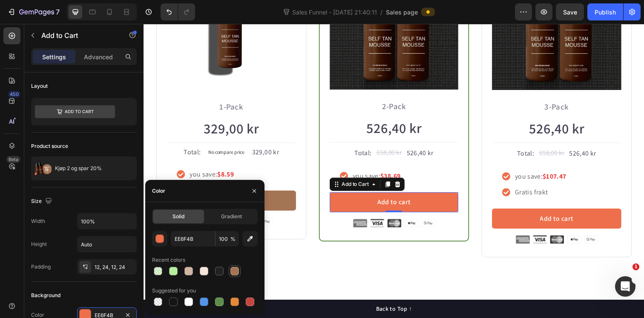
click at [231, 271] on div at bounding box center [235, 271] width 9 height 9
type input "A47555"
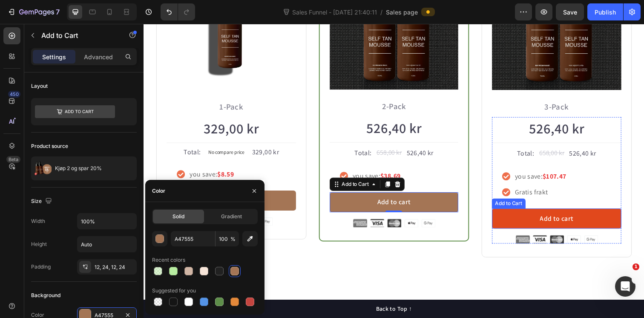
click at [535, 218] on button "Add to cart" at bounding box center [565, 222] width 132 height 20
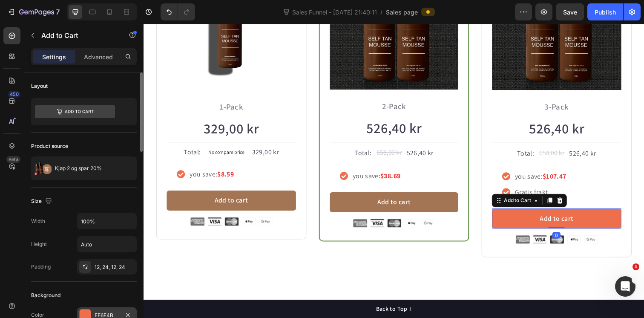
click at [84, 311] on div at bounding box center [85, 314] width 11 height 11
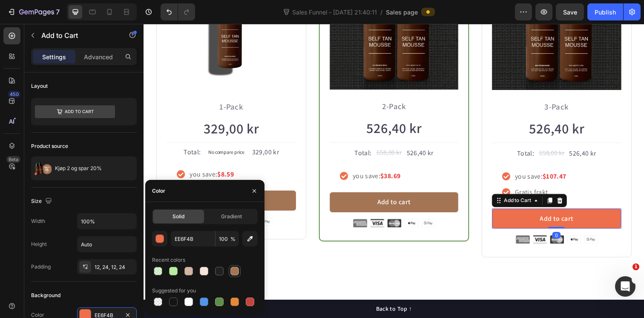
click at [231, 271] on div at bounding box center [235, 271] width 9 height 9
type input "A47555"
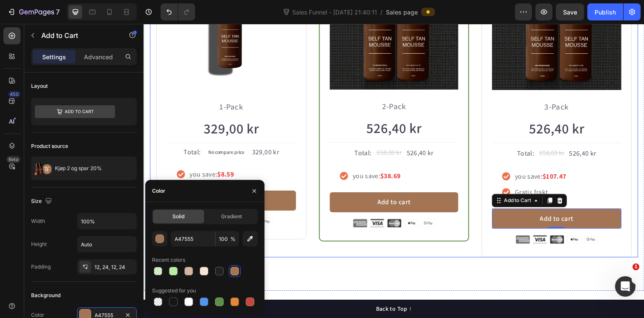
click at [378, 252] on div "MEST POPULÆR Text block Row Icon Icon Icon Icon Icon Icon List Hoz Rated 4.8/5 …" at bounding box center [399, 92] width 153 height 342
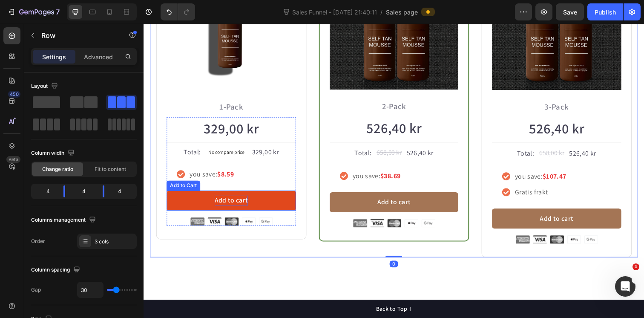
click at [239, 200] on div "Add to cart" at bounding box center [233, 204] width 35 height 10
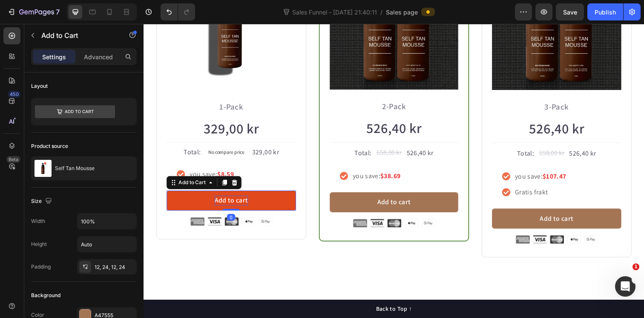
click at [237, 205] on div "Add to cart" at bounding box center [233, 204] width 35 height 10
click at [237, 205] on p "Add to cart" at bounding box center [233, 204] width 35 height 10
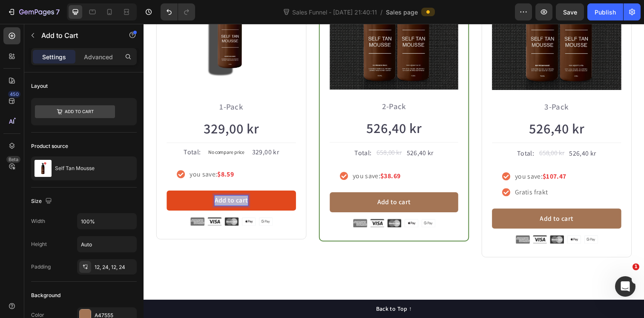
click at [237, 205] on p "Add to cart" at bounding box center [233, 204] width 35 height 10
click at [167, 194] on button "Leg" at bounding box center [233, 204] width 132 height 20
click at [167, 194] on button "Legg" at bounding box center [233, 204] width 132 height 20
click at [247, 201] on p "Legg i handlekurv" at bounding box center [233, 204] width 55 height 10
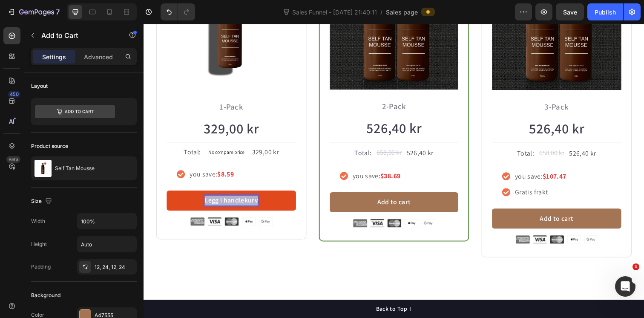
click at [247, 201] on p "Legg i handlekurv" at bounding box center [233, 204] width 55 height 10
copy p "Legg i handlekurv"
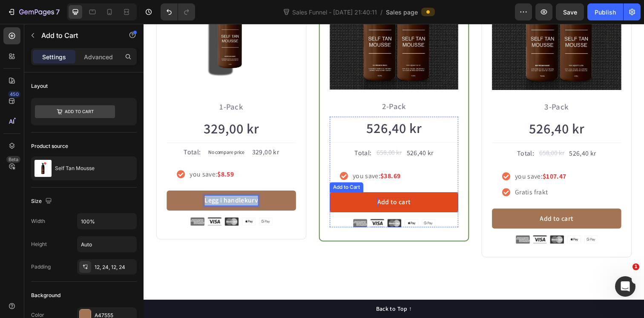
click at [399, 205] on div "Add to cart" at bounding box center [399, 206] width 35 height 10
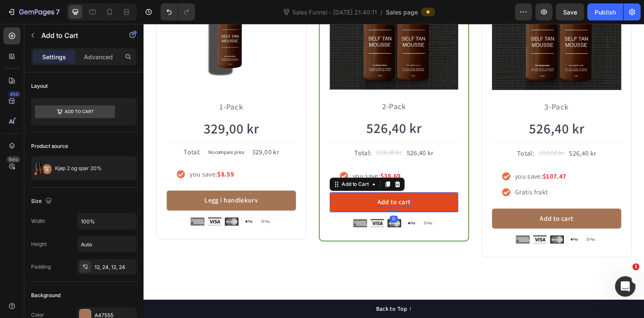
click at [395, 205] on div "Add to cart" at bounding box center [399, 206] width 35 height 10
click at [395, 205] on p "Add to cart" at bounding box center [399, 206] width 35 height 10
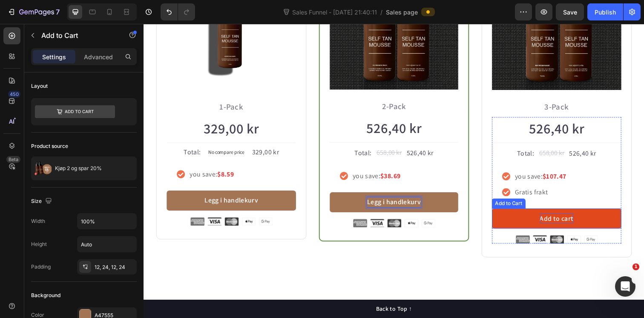
click at [559, 220] on div "Add to cart" at bounding box center [565, 222] width 35 height 10
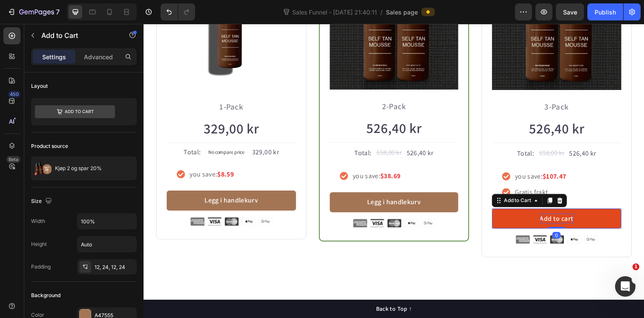
click at [566, 221] on div "Add to cart" at bounding box center [565, 222] width 35 height 10
click at [566, 221] on p "Add to cart" at bounding box center [565, 222] width 35 height 10
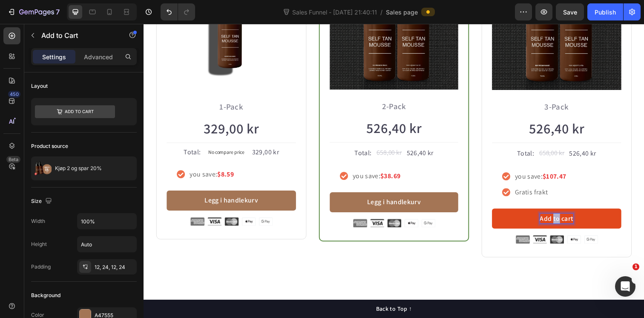
click at [566, 221] on p "Add to cart" at bounding box center [565, 222] width 35 height 10
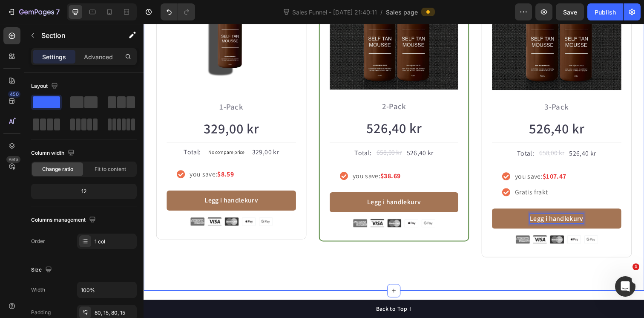
click at [527, 273] on div "Ta en bundle og spar penger! Heading Row Icon Icon Icon Icon Icon Icon List Hoz…" at bounding box center [399, 65] width 511 height 464
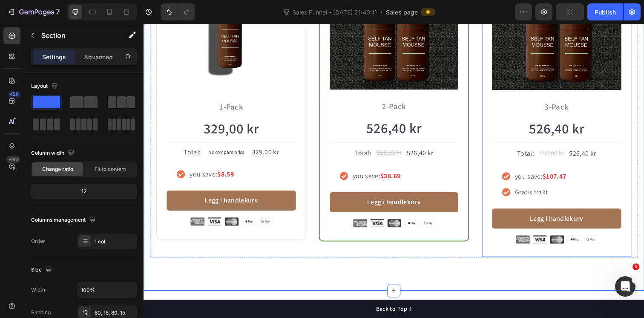
scroll to position [740, 0]
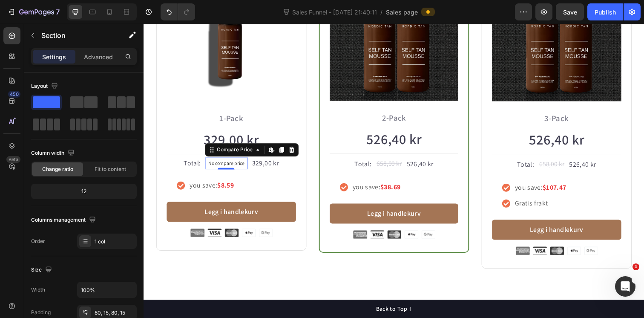
click at [236, 166] on p "No compare price" at bounding box center [228, 166] width 37 height 5
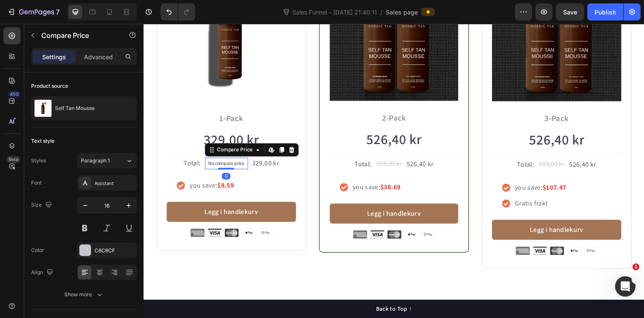
click at [230, 167] on p "No compare price" at bounding box center [228, 166] width 37 height 5
click at [293, 152] on icon at bounding box center [294, 152] width 7 height 7
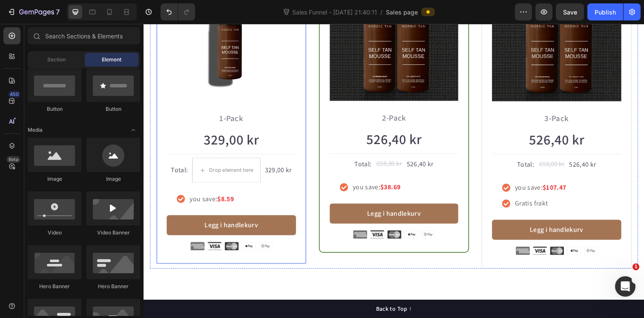
click at [301, 277] on div "Ta en bundle og spar penger! Heading Row Icon Icon Icon Icon Icon Icon List Hoz…" at bounding box center [399, 76] width 511 height 464
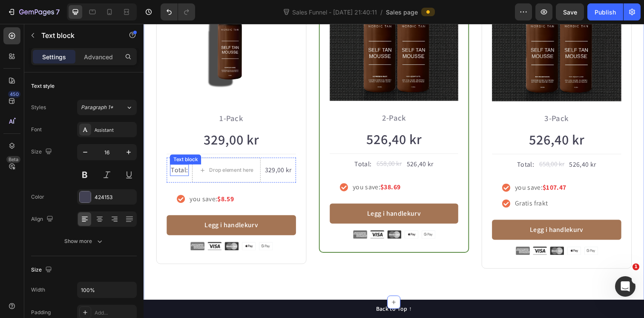
click at [183, 176] on p "Total:" at bounding box center [179, 173] width 17 height 10
click at [183, 175] on p "Total:" at bounding box center [179, 173] width 17 height 10
click at [371, 168] on p "Total:" at bounding box center [367, 167] width 17 height 10
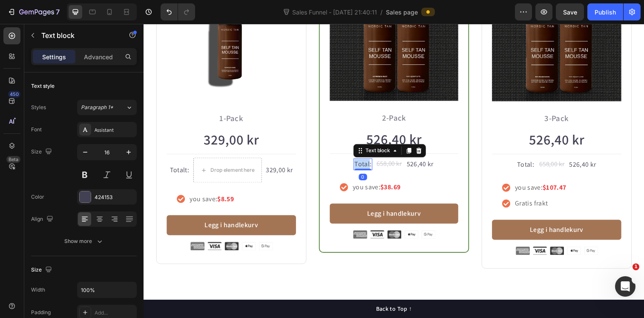
click at [371, 168] on p "Total:" at bounding box center [367, 167] width 17 height 10
click at [534, 165] on p "Total:" at bounding box center [533, 167] width 17 height 10
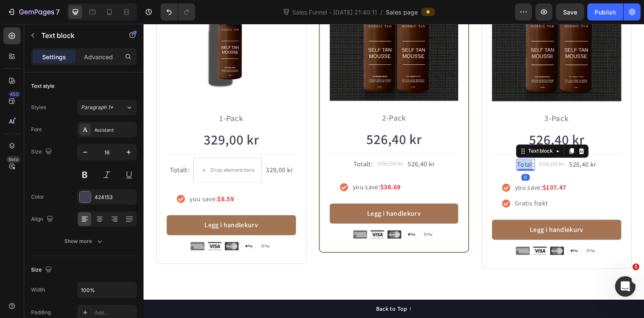
click at [534, 165] on p "Total:" at bounding box center [533, 167] width 17 height 10
click at [508, 286] on div "Ta en bundle og spar penger! Heading Row Icon Icon Icon Icon Icon Icon List Hoz…" at bounding box center [399, 76] width 511 height 464
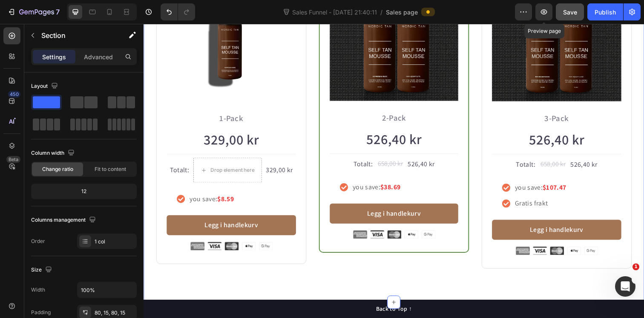
click at [566, 13] on span "Save" at bounding box center [570, 12] width 14 height 7
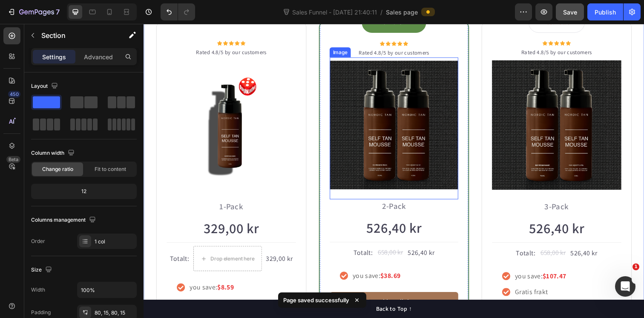
scroll to position [661, 0]
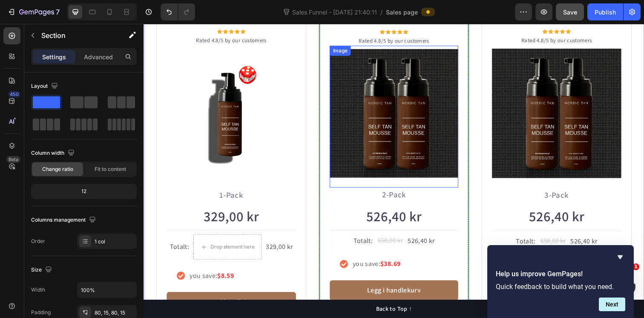
click at [397, 105] on img at bounding box center [399, 114] width 131 height 131
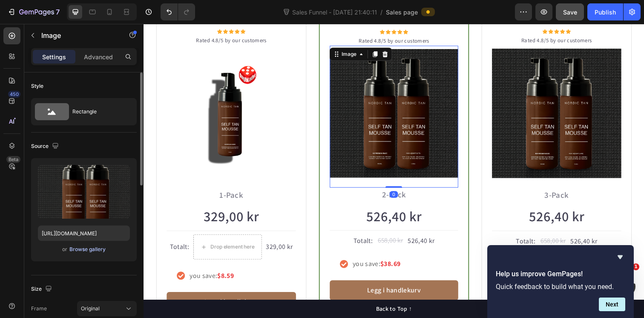
click at [78, 250] on div "Browse gallery" at bounding box center [87, 249] width 36 height 8
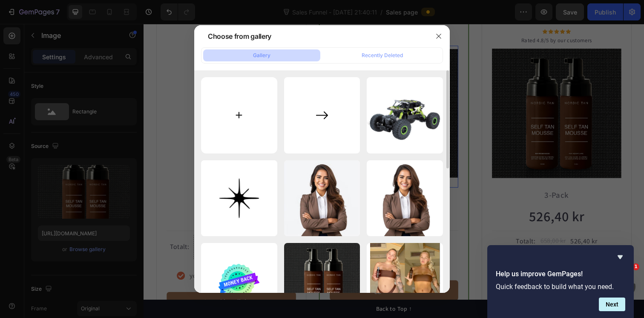
click at [242, 109] on input "file" at bounding box center [239, 115] width 76 height 76
type input "C:\fakepath\Din avsnittstekst-2.jpg"
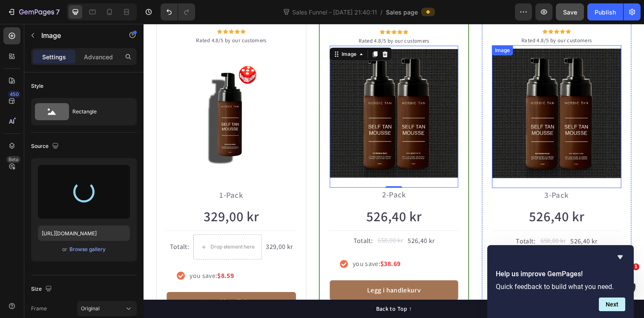
type input "[URL][DOMAIN_NAME]"
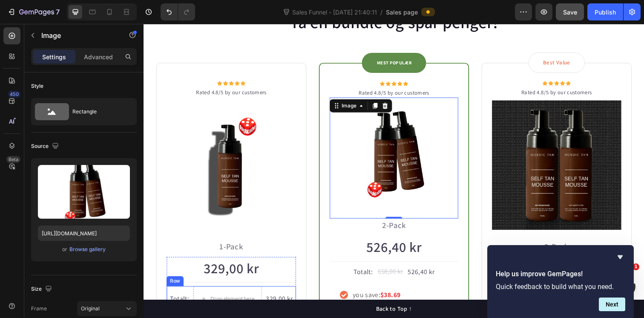
scroll to position [595, 0]
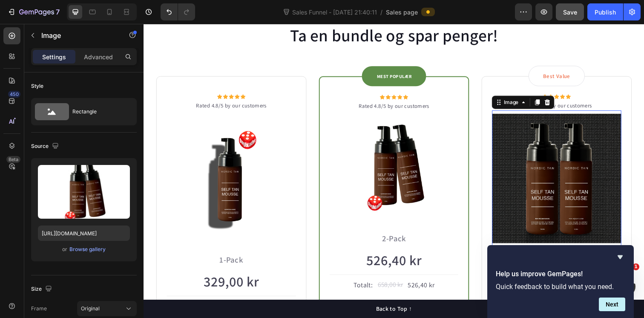
click at [580, 186] on img at bounding box center [565, 181] width 132 height 132
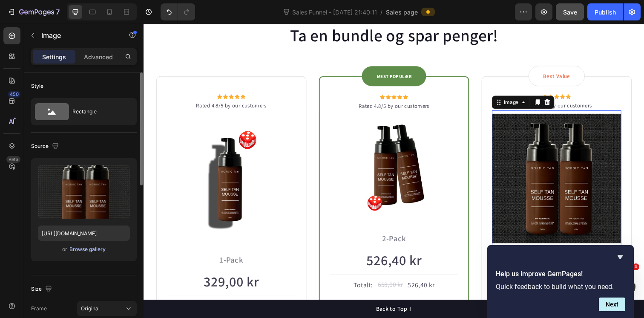
click at [105, 248] on div "Browse gallery" at bounding box center [87, 249] width 36 height 8
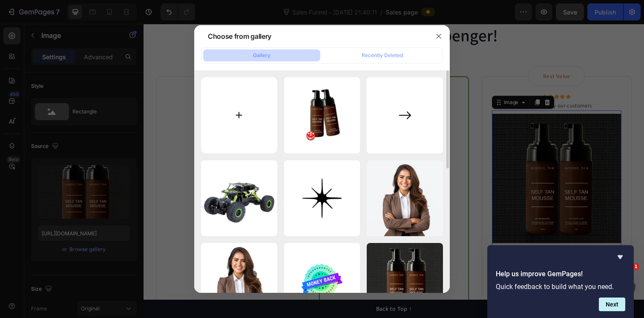
click at [241, 112] on input "file" at bounding box center [239, 115] width 76 height 76
type input "C:\fakepath\Din avsnittstekst-3.jpg"
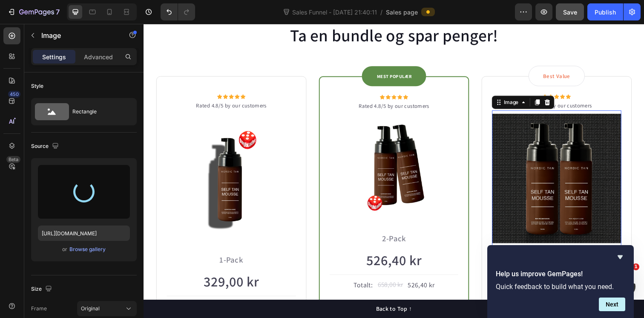
type input "[URL][DOMAIN_NAME]"
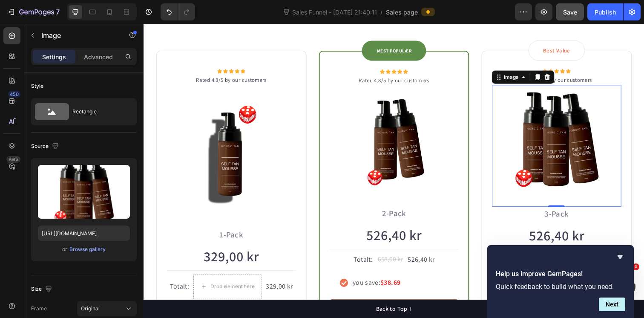
scroll to position [623, 0]
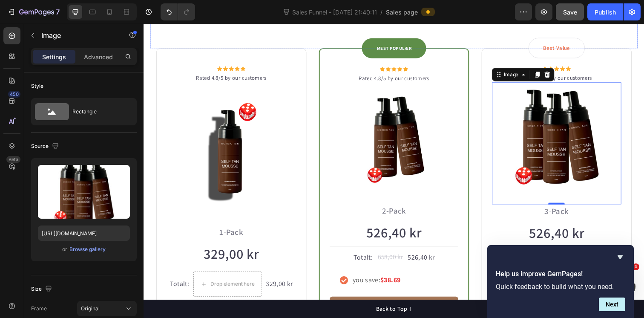
click at [640, 46] on div "Ta en bundle og spar penger! Heading" at bounding box center [399, 22] width 499 height 54
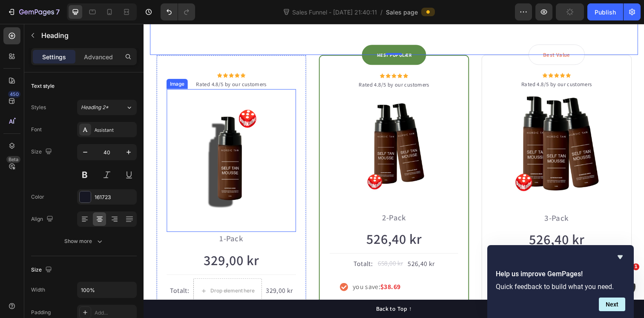
scroll to position [612, 0]
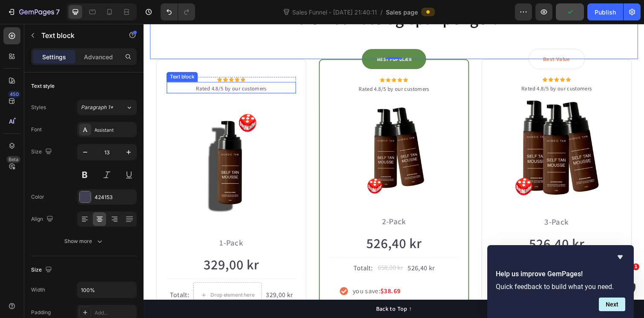
click at [234, 92] on div "Rated 4.8/5 by our customers Text block" at bounding box center [233, 89] width 132 height 12
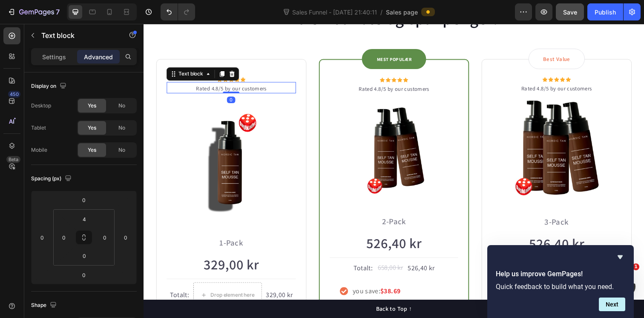
click at [258, 87] on p "Rated 4.8/5 by our customers" at bounding box center [233, 90] width 130 height 9
click at [253, 88] on p "Rated 4.8/5 by our customers" at bounding box center [233, 90] width 130 height 9
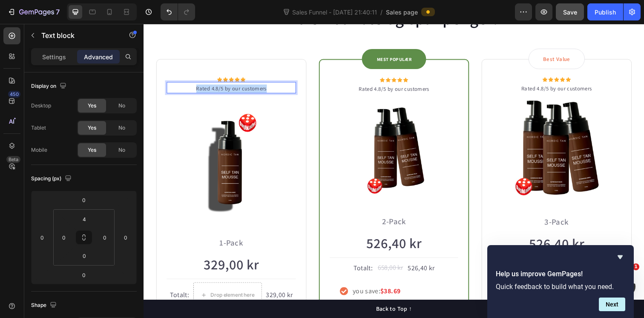
click at [253, 88] on p "Rated 4.8/5 by our customers" at bounding box center [233, 90] width 130 height 9
click at [255, 87] on p "over 300+ kunder har ratet" at bounding box center [233, 90] width 130 height 9
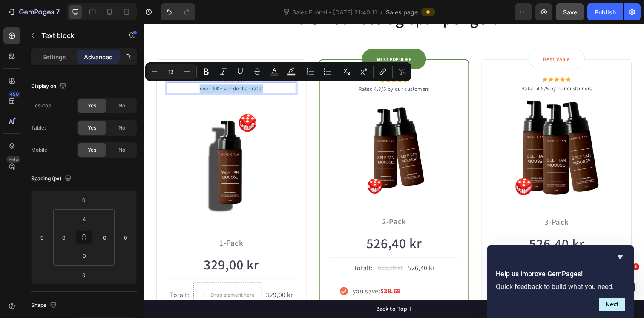
copy p "over 300+ kunder har ratet"
click at [406, 90] on p "Rated 4.8/5 by our customers" at bounding box center [400, 90] width 130 height 9
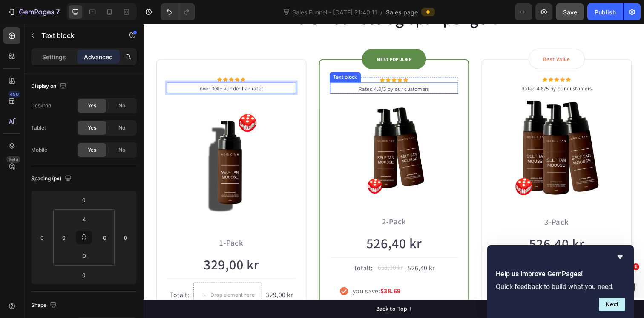
click at [406, 90] on p "Rated 4.8/5 by our customers" at bounding box center [400, 90] width 130 height 9
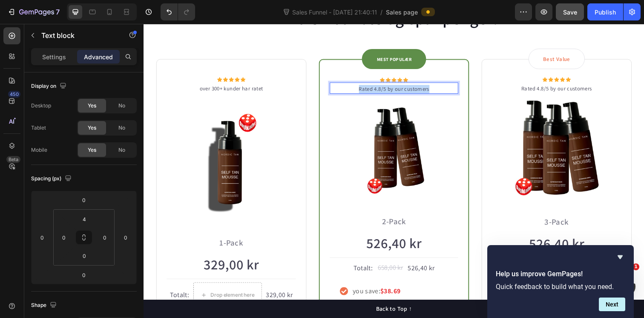
click at [406, 90] on p "Rated 4.8/5 by our customers" at bounding box center [400, 90] width 130 height 9
click at [555, 89] on p "Rated 4.8/5 by our customers" at bounding box center [565, 90] width 130 height 9
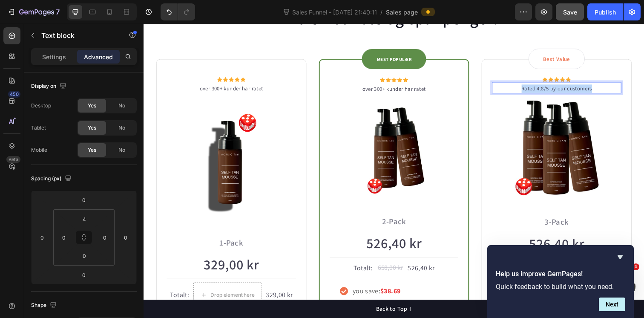
click at [555, 89] on p "Rated 4.8/5 by our customers" at bounding box center [565, 90] width 130 height 9
click at [644, 62] on div "Ta en bundle og spar penger! Heading Row Icon Icon Icon Icon Icon Icon List Hoz…" at bounding box center [399, 201] width 511 height 459
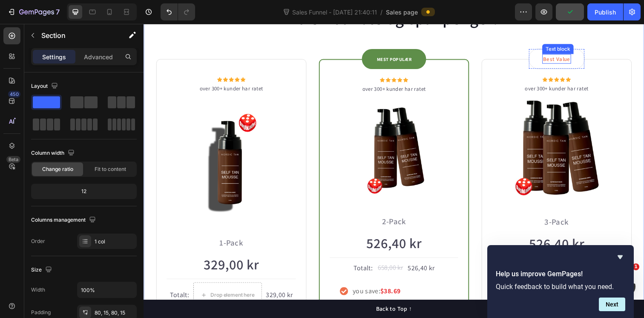
click at [566, 61] on p "Best Value" at bounding box center [566, 59] width 28 height 9
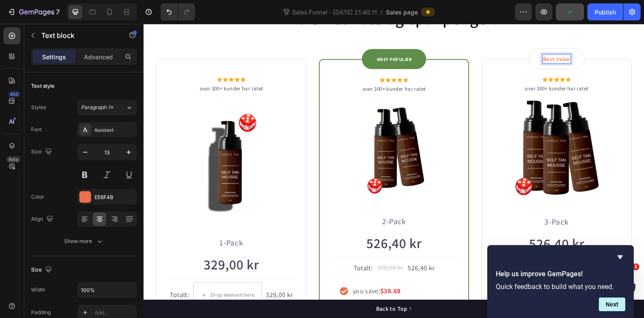
click at [563, 58] on p "Best Value" at bounding box center [566, 59] width 28 height 9
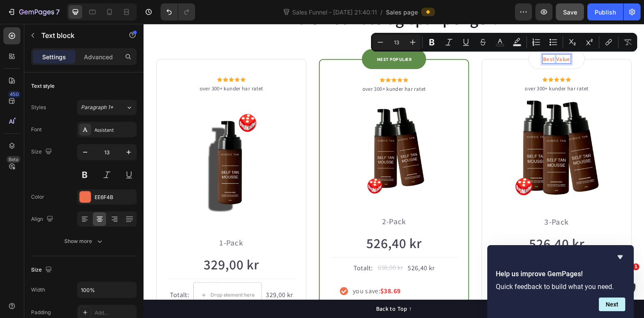
click at [563, 58] on p "Best Value" at bounding box center [566, 59] width 28 height 9
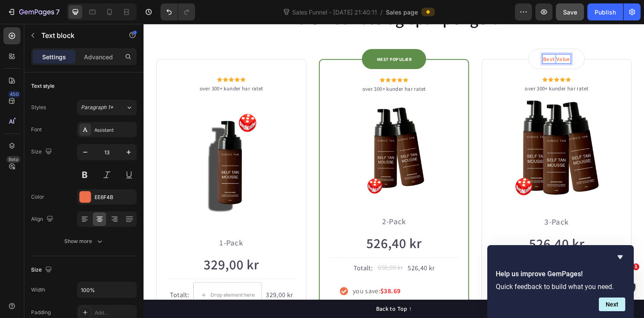
click at [563, 58] on p "Best Value" at bounding box center [566, 59] width 28 height 9
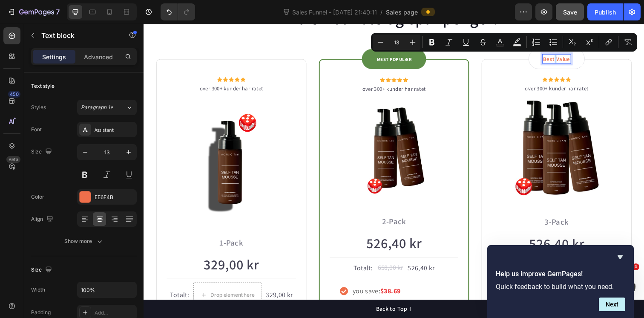
click at [563, 58] on p "Best Value" at bounding box center [566, 59] width 28 height 9
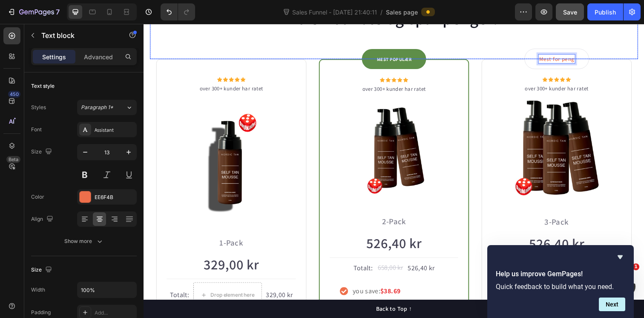
scroll to position [0, 0]
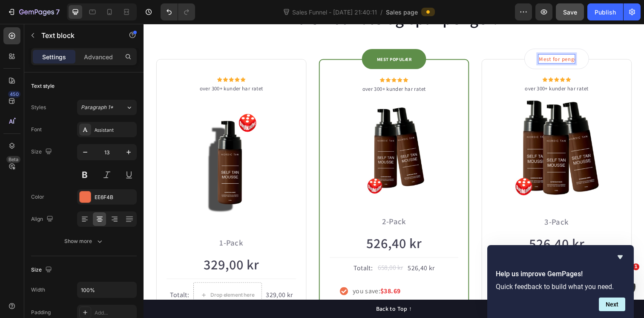
click at [567, 61] on p "Mest for pengene" at bounding box center [566, 59] width 36 height 9
click at [571, 58] on p "Mest for pengene" at bounding box center [566, 59] width 36 height 9
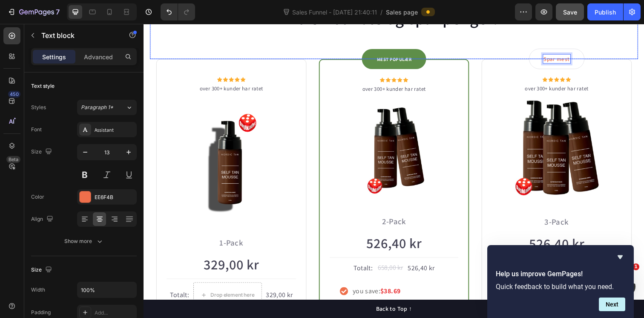
click at [637, 41] on div "Ta en bundle og spar penger! Heading" at bounding box center [399, 33] width 499 height 54
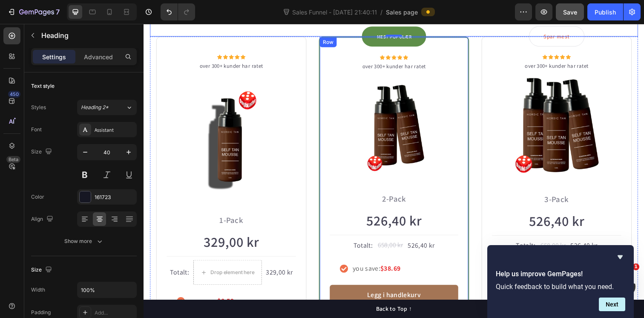
scroll to position [631, 0]
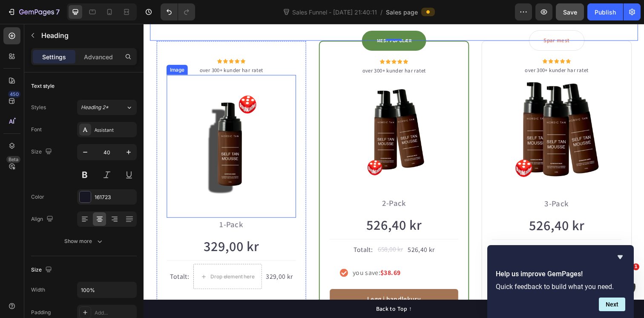
click at [235, 156] on img at bounding box center [233, 145] width 132 height 132
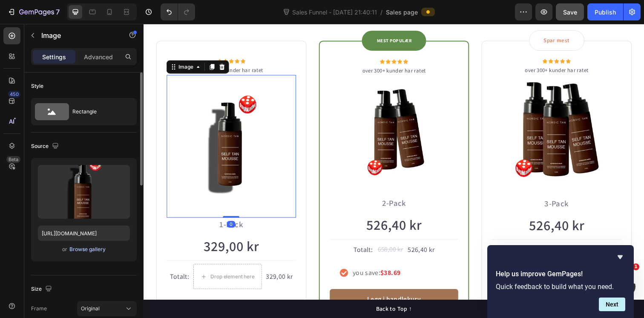
click at [89, 248] on div "Browse gallery" at bounding box center [87, 249] width 36 height 8
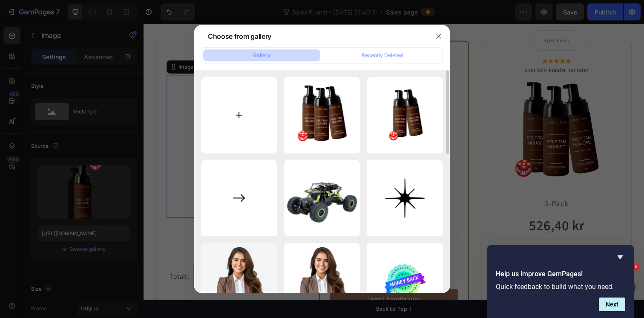
click at [251, 117] on input "file" at bounding box center [239, 115] width 76 height 76
type input "C:\fakepath\Din avsnittstekst-4.jpg"
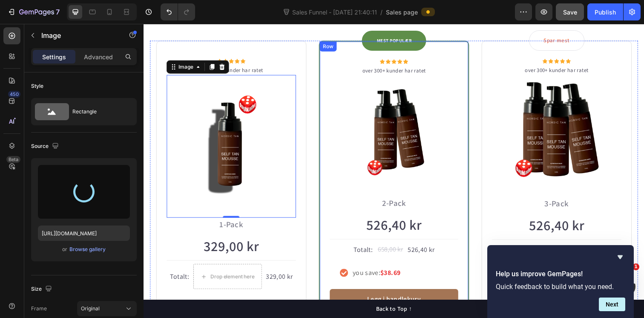
type input "[URL][DOMAIN_NAME]"
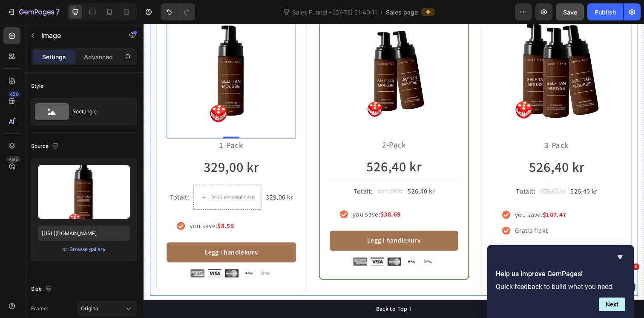
scroll to position [710, 0]
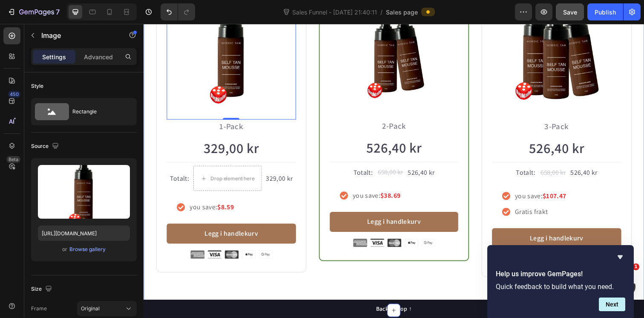
click at [310, 283] on div "Ta en bundle og spar penger! Heading Row Icon Icon Icon Icon Icon Icon List Hoz…" at bounding box center [399, 95] width 511 height 442
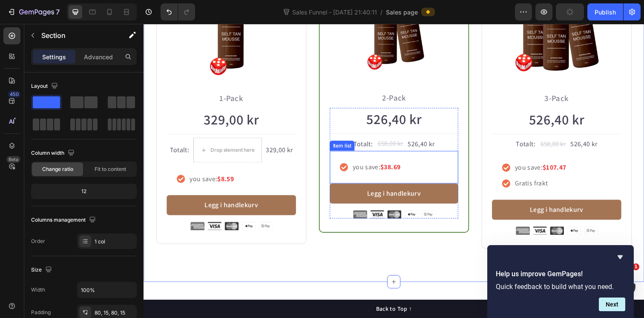
scroll to position [653, 0]
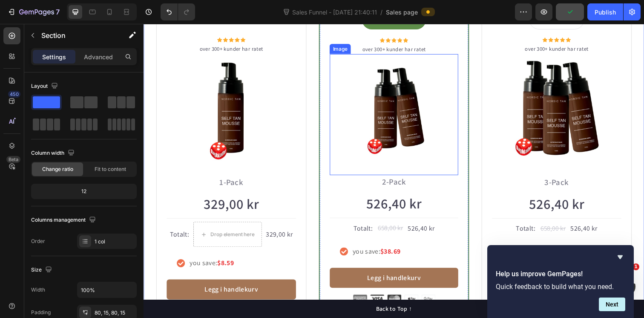
click at [435, 113] on img at bounding box center [399, 113] width 131 height 110
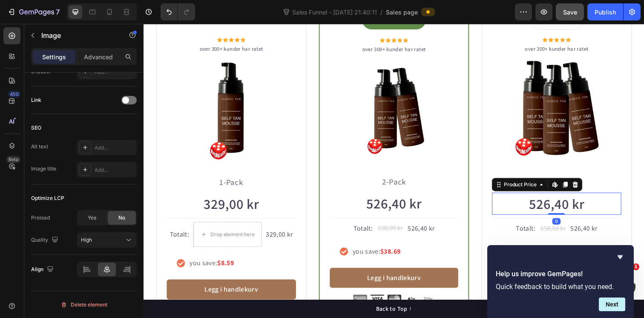
scroll to position [0, 0]
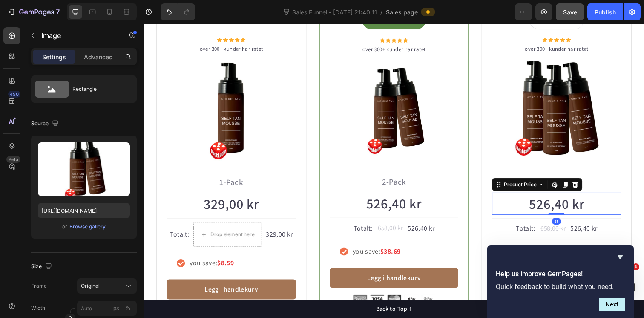
click at [557, 212] on div "526,40 kr" at bounding box center [565, 207] width 132 height 23
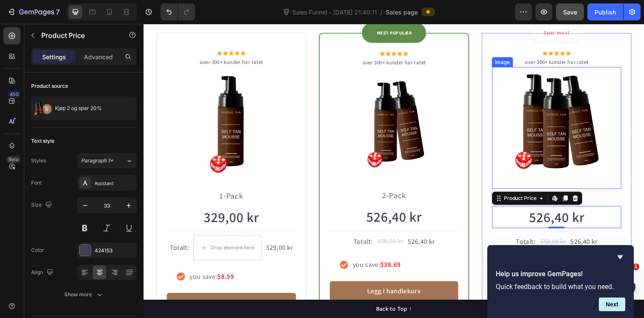
scroll to position [721, 0]
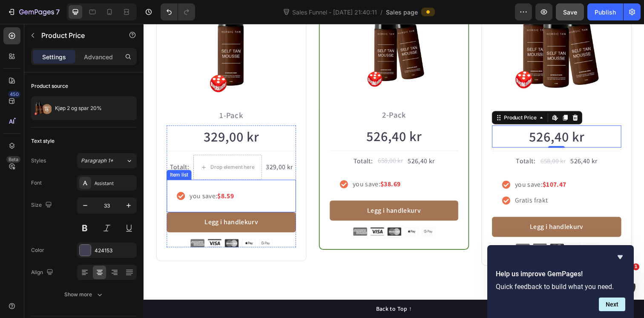
click at [227, 199] on strong "$8.59" at bounding box center [227, 199] width 17 height 9
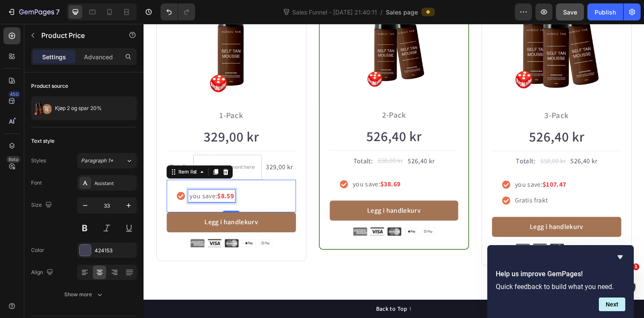
click at [227, 199] on strong "$8.59" at bounding box center [227, 199] width 17 height 9
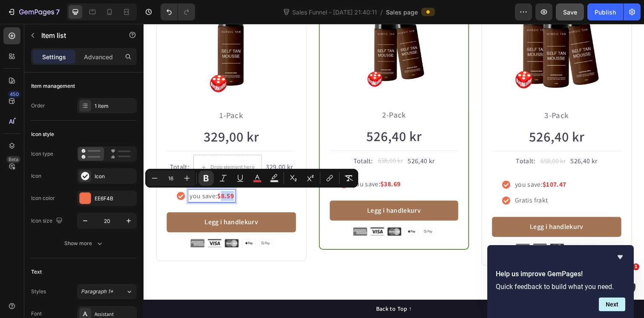
click at [175, 207] on div "you save: $8.59" at bounding box center [233, 199] width 132 height 33
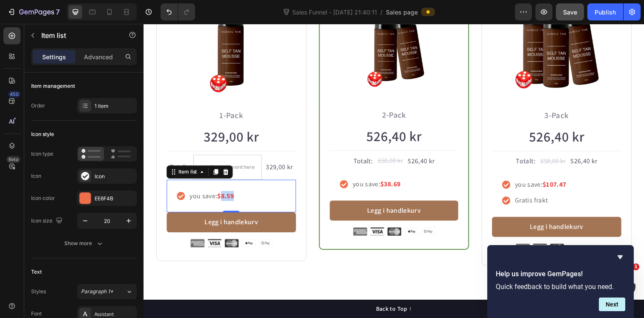
click at [171, 199] on div "you save: $8.59" at bounding box center [233, 199] width 132 height 33
click at [226, 173] on icon at bounding box center [228, 175] width 6 height 6
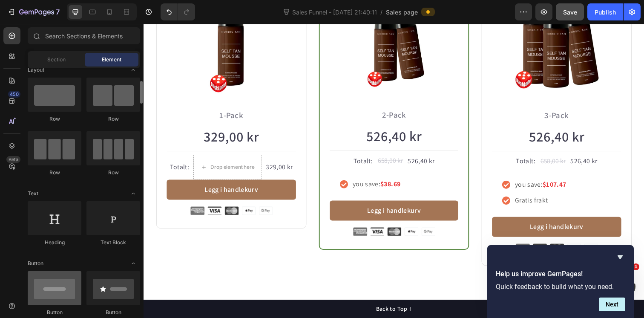
scroll to position [0, 0]
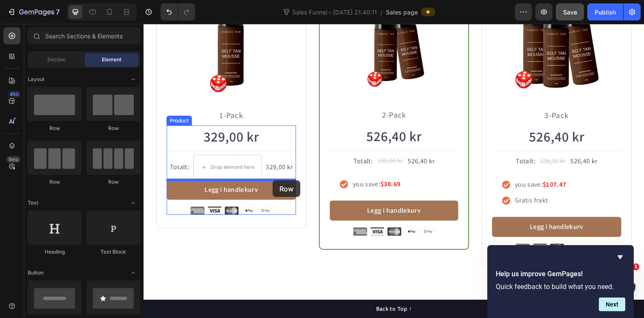
drag, startPoint x: 271, startPoint y: 137, endPoint x: 275, endPoint y: 184, distance: 47.1
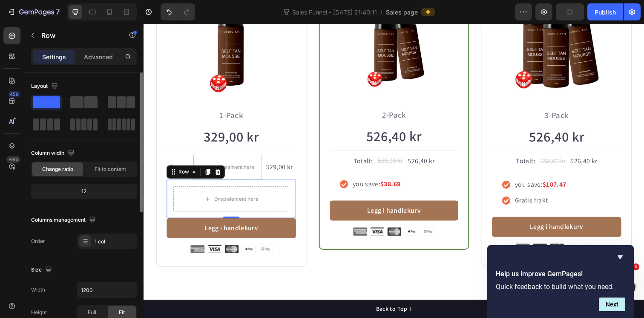
click at [86, 193] on div "12" at bounding box center [84, 191] width 102 height 12
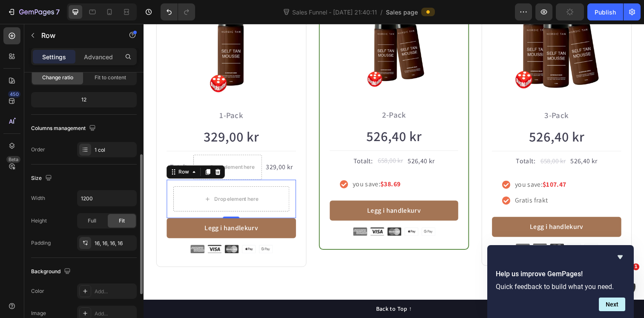
scroll to position [119, 0]
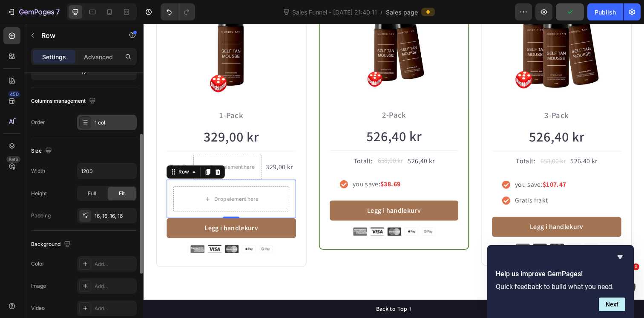
click at [109, 123] on div "1 col" at bounding box center [115, 123] width 40 height 8
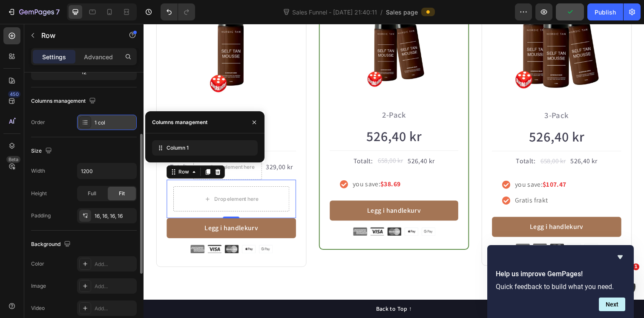
click at [109, 123] on div "1 col" at bounding box center [115, 123] width 40 height 8
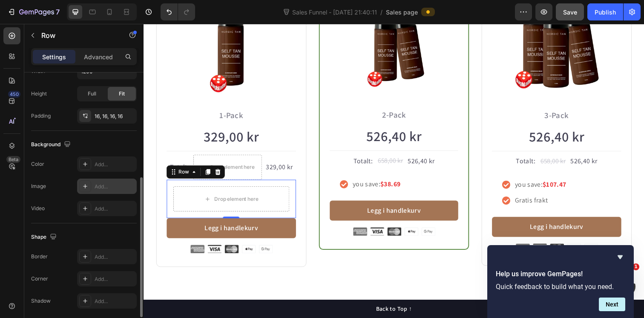
scroll to position [228, 0]
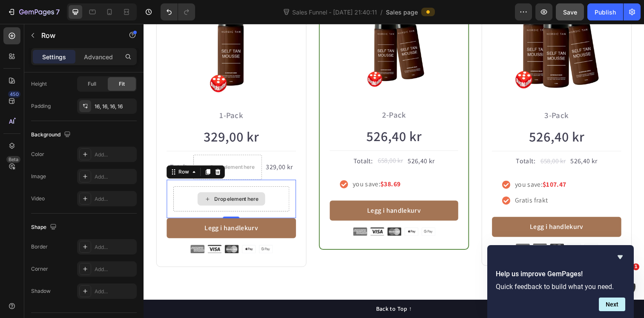
click at [211, 211] on div "Drop element here" at bounding box center [233, 203] width 118 height 26
click at [92, 56] on p "Advanced" at bounding box center [98, 56] width 29 height 9
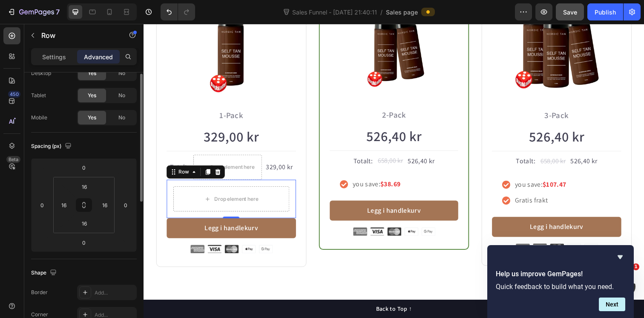
scroll to position [21, 0]
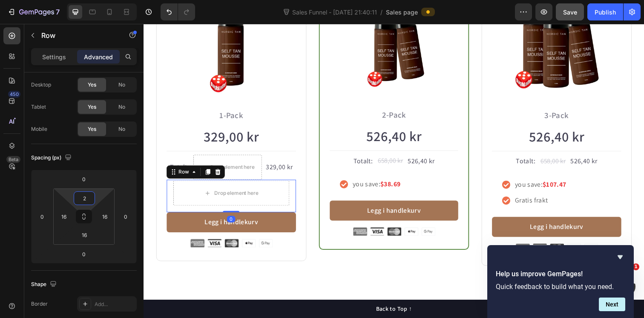
type input "0"
drag, startPoint x: 84, startPoint y: 206, endPoint x: 85, endPoint y: 217, distance: 11.5
click at [85, 0] on html "7 Version history Sales Funnel - [DATE] 21:40:11 / Sales page Preview Save Publ…" at bounding box center [322, 0] width 644 height 0
drag, startPoint x: 84, startPoint y: 207, endPoint x: 84, endPoint y: 217, distance: 10.7
click at [84, 0] on html "7 Version history Sales Funnel - [DATE] 21:40:11 / Sales page Preview Save Publ…" at bounding box center [322, 0] width 644 height 0
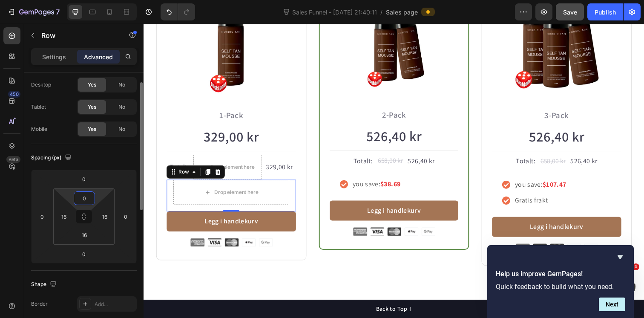
drag, startPoint x: 85, startPoint y: 199, endPoint x: 85, endPoint y: 205, distance: 6.0
click at [85, 205] on div "0 16 16 16" at bounding box center [83, 216] width 61 height 56
click at [83, 235] on input "16" at bounding box center [84, 234] width 17 height 13
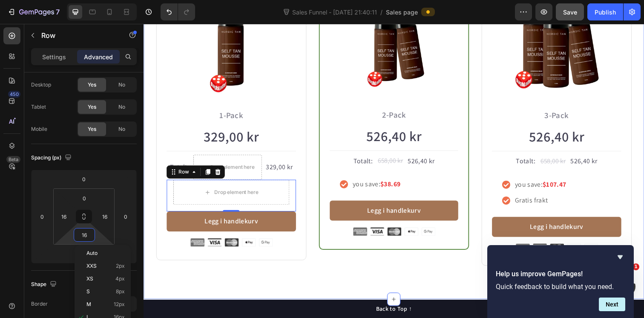
click at [162, 282] on div "Ta en bundle og spar penger! Heading Row Icon Icon Icon Icon Icon Icon List Hoz…" at bounding box center [399, 84] width 511 height 442
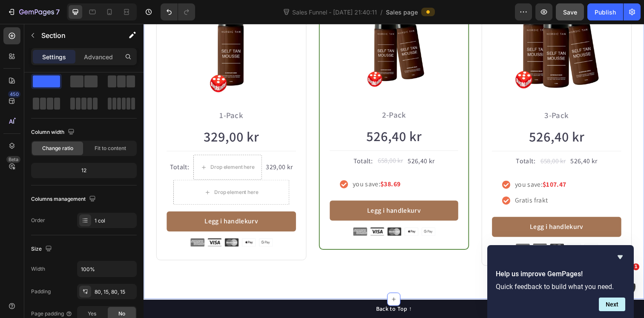
scroll to position [0, 0]
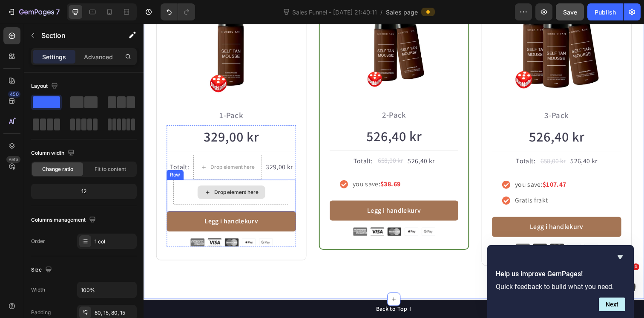
click at [185, 196] on div "Drop element here" at bounding box center [233, 196] width 118 height 26
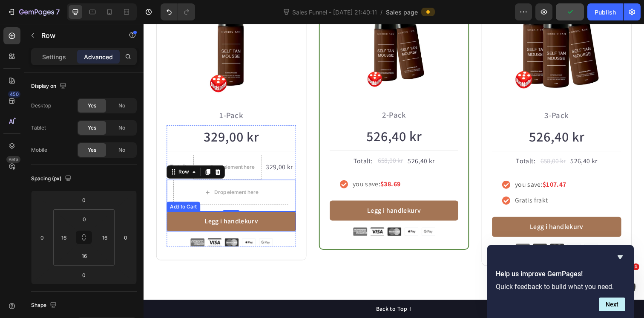
click at [185, 211] on div "Add to Cart" at bounding box center [184, 210] width 31 height 8
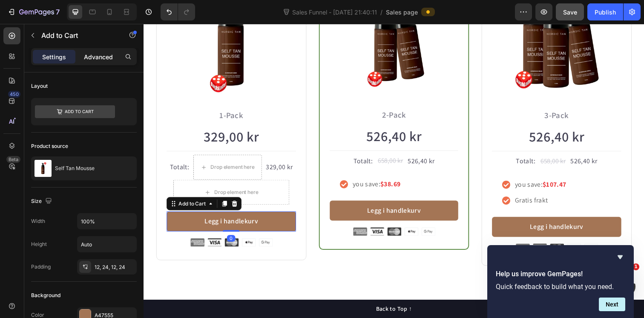
click at [102, 59] on p "Advanced" at bounding box center [98, 56] width 29 height 9
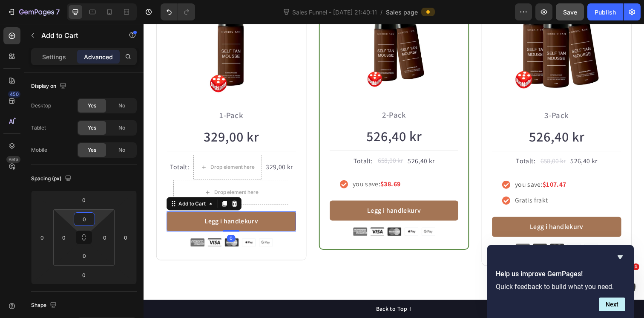
drag, startPoint x: 82, startPoint y: 228, endPoint x: 82, endPoint y: 235, distance: 6.4
click at [82, 0] on html "7 Version history Sales Funnel - [DATE] 21:40:11 / Sales page Preview Save Publ…" at bounding box center [322, 0] width 644 height 0
click at [314, 277] on div "Ta en bundle og spar penger! Heading Row Icon Icon Icon Icon Icon Icon List Hoz…" at bounding box center [399, 84] width 511 height 442
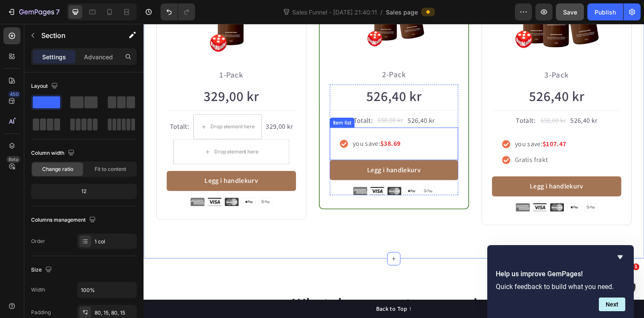
scroll to position [762, 0]
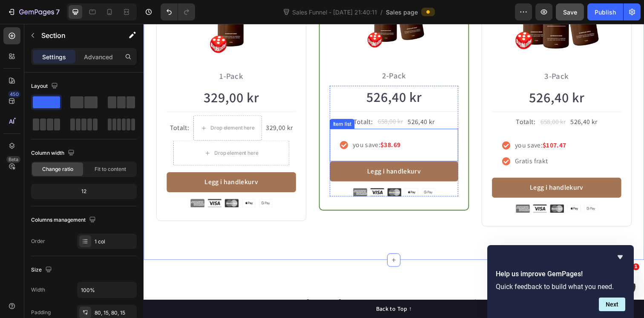
click at [347, 147] on icon at bounding box center [348, 147] width 8 height 8
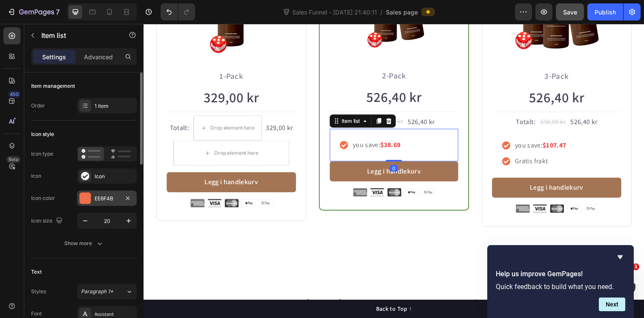
click at [85, 199] on div at bounding box center [85, 198] width 11 height 11
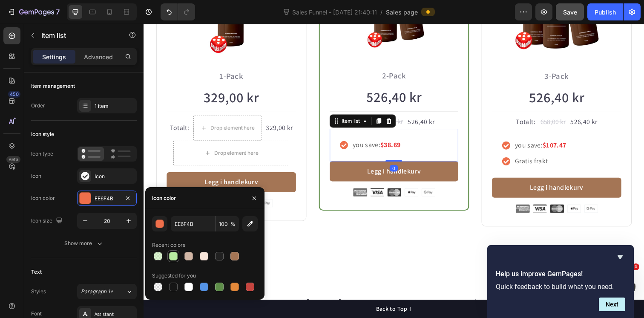
click at [171, 260] on div at bounding box center [173, 256] width 9 height 9
click at [218, 287] on div at bounding box center [219, 287] width 9 height 9
type input "5E8E49"
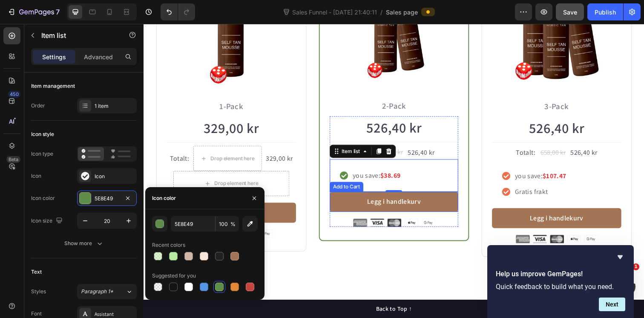
scroll to position [722, 0]
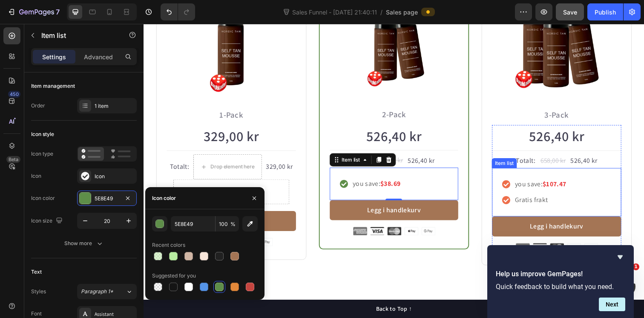
click at [512, 188] on icon at bounding box center [514, 187] width 9 height 9
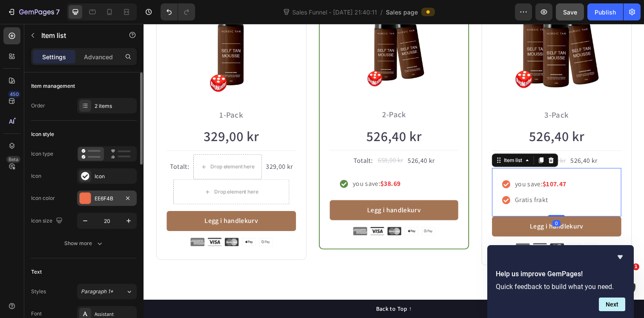
click at [84, 198] on div at bounding box center [85, 198] width 11 height 11
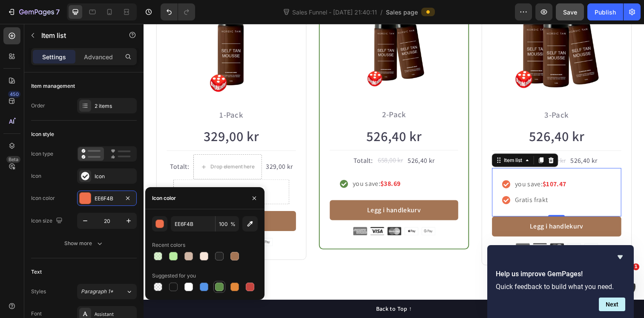
click at [217, 286] on div at bounding box center [219, 287] width 9 height 9
type input "5E8E49"
click at [369, 263] on div "MEST POPULÆR Text block Row Icon Icon Icon Icon Icon Icon List Hoz over 300+ ku…" at bounding box center [399, 110] width 153 height 320
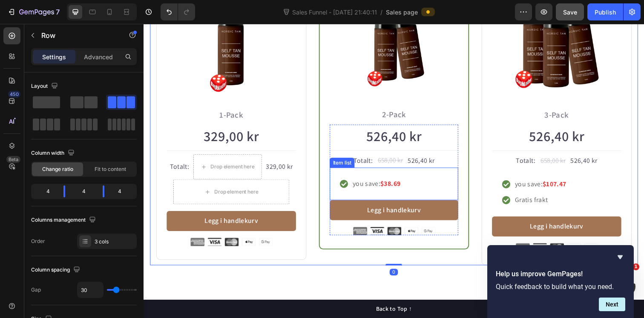
click at [395, 190] on strong "$38.69" at bounding box center [396, 186] width 20 height 9
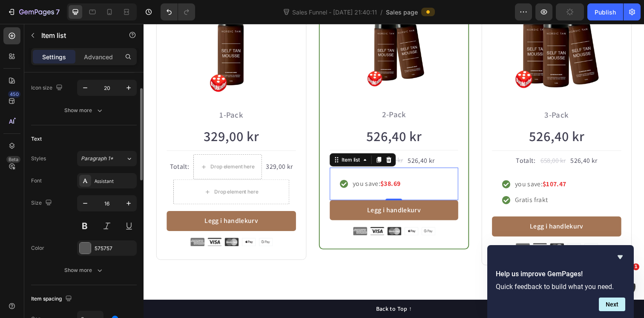
scroll to position [248, 0]
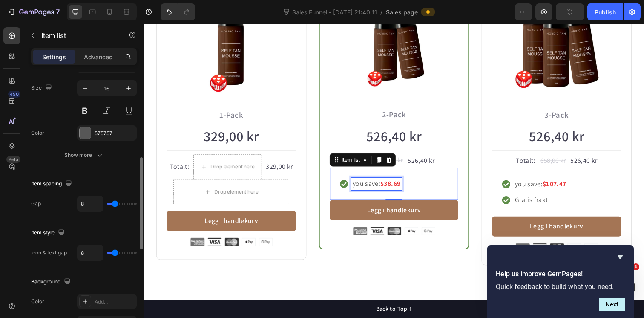
click at [396, 188] on strong "$38.69" at bounding box center [396, 186] width 20 height 9
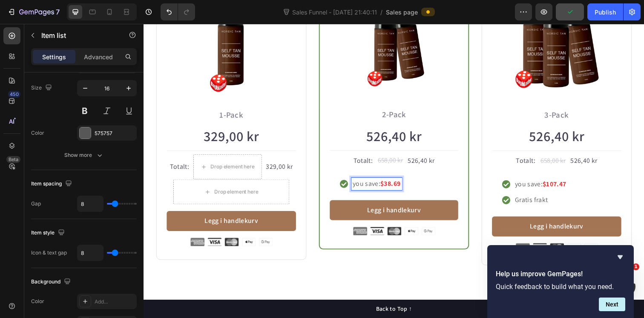
click at [389, 186] on strong "$38.69" at bounding box center [396, 186] width 20 height 9
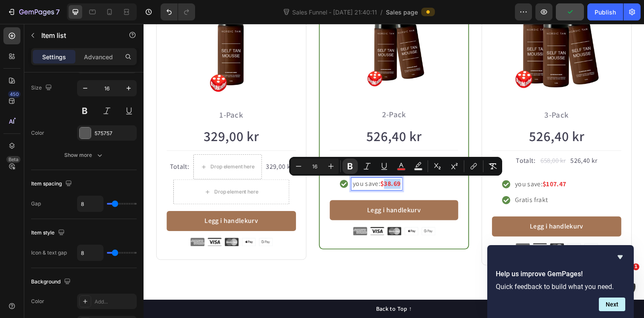
click at [389, 186] on strong "$38.69" at bounding box center [396, 186] width 20 height 9
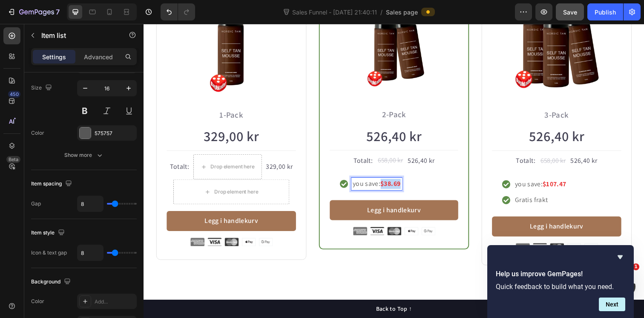
drag, startPoint x: 387, startPoint y: 187, endPoint x: 409, endPoint y: 188, distance: 22.6
click at [409, 188] on div "you save: $38.69" at bounding box center [399, 186] width 131 height 33
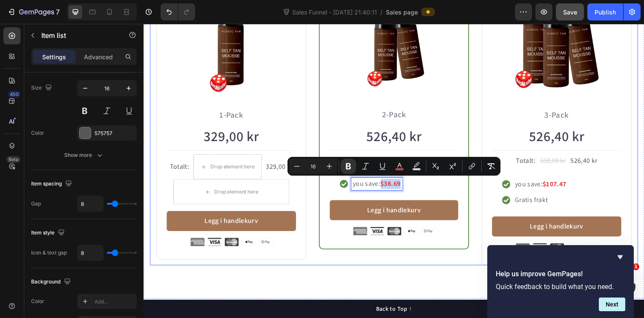
click at [323, 269] on div "MEST POPULÆR Text block Row Icon Icon Icon Icon Icon Icon List Hoz over 300+ ku…" at bounding box center [399, 110] width 153 height 320
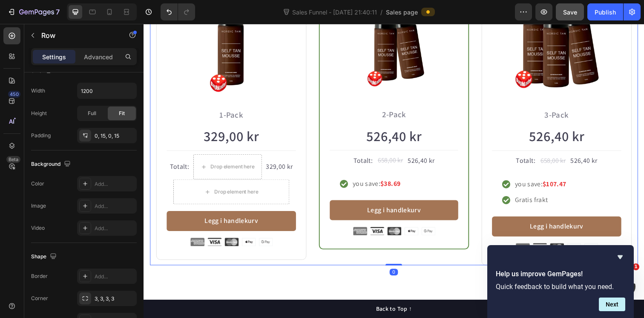
scroll to position [0, 0]
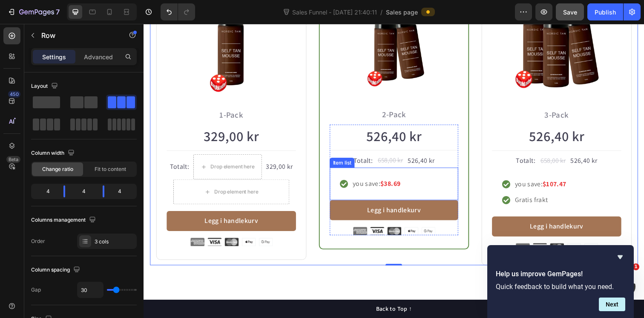
click at [375, 196] on div "you save: $38.69" at bounding box center [399, 186] width 131 height 33
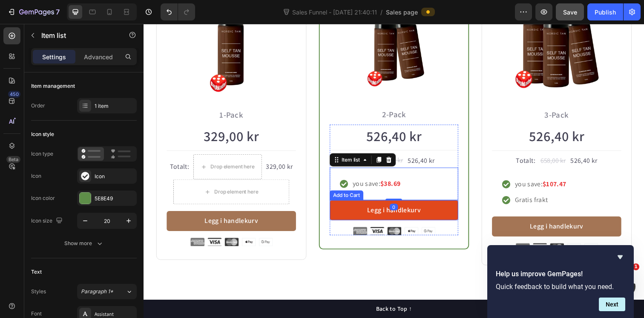
click at [369, 213] on button "Legg i handlekurv" at bounding box center [399, 214] width 131 height 20
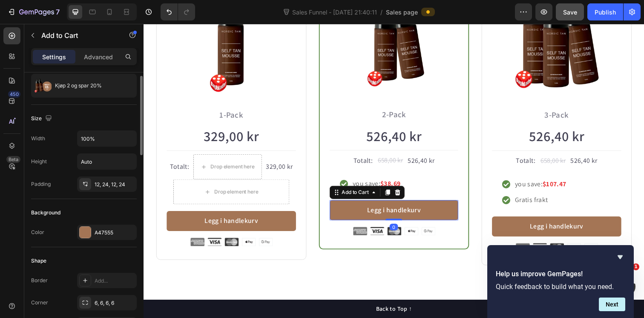
scroll to position [147, 0]
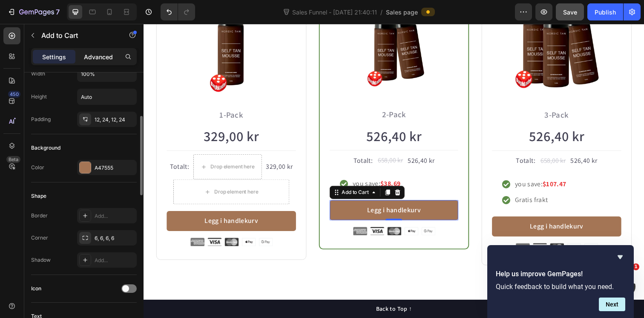
click at [103, 52] on p "Advanced" at bounding box center [98, 56] width 29 height 9
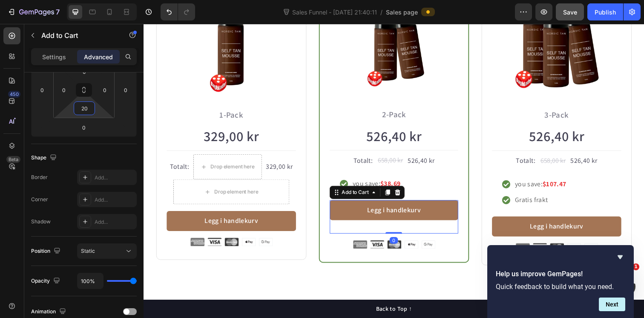
type input "18"
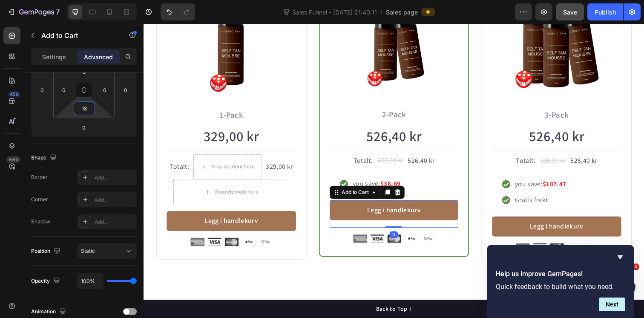
click at [85, 0] on html "7 Version history Sales Funnel - [DATE] 21:40:11 / Sales page Preview Save Publ…" at bounding box center [322, 0] width 644 height 0
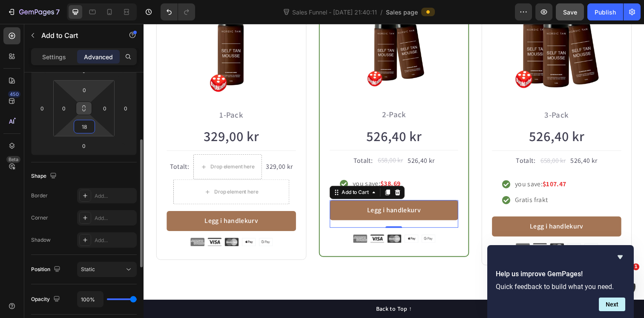
scroll to position [118, 0]
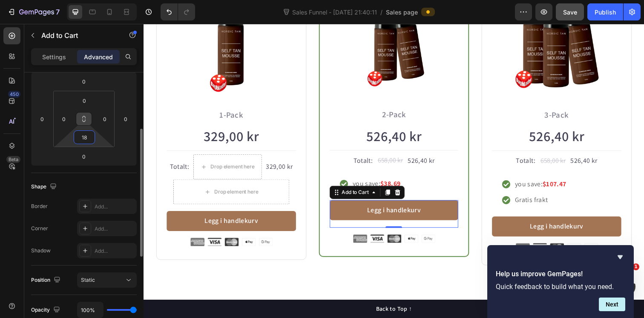
click at [86, 112] on button at bounding box center [84, 119] width 16 height 14
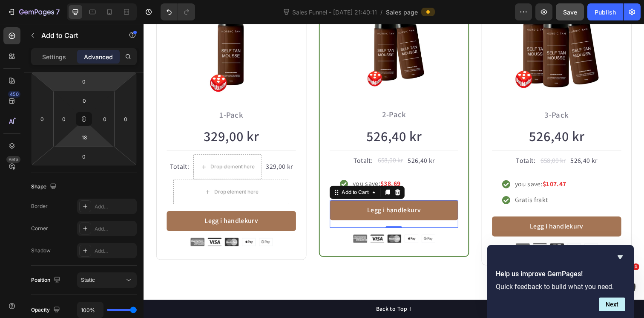
type input "2"
type input "8"
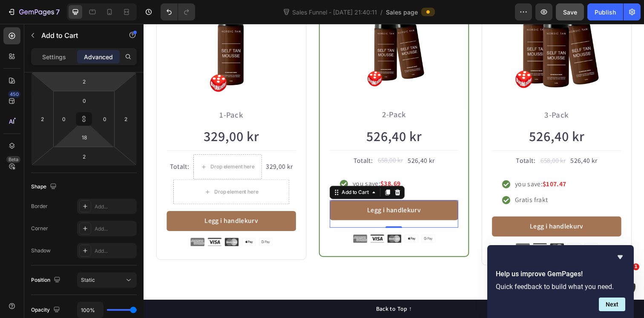
type input "8"
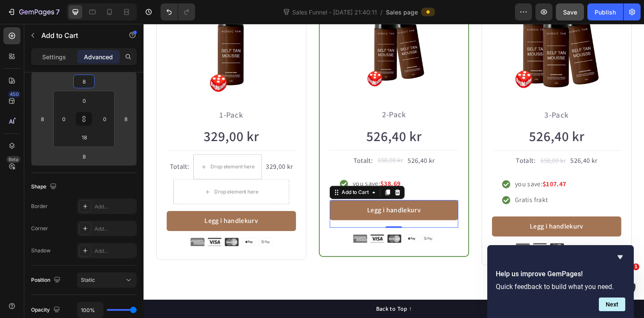
type input "10"
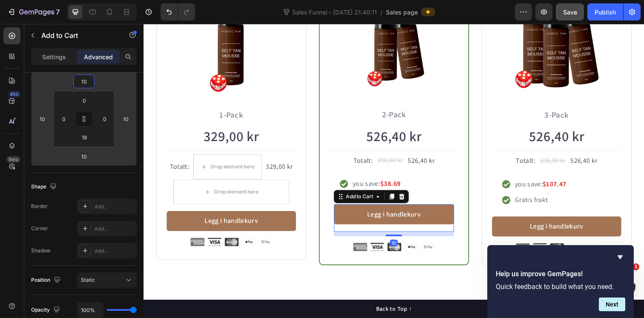
type input "14"
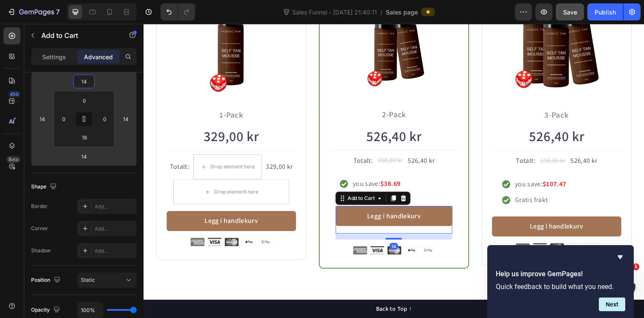
type input "24"
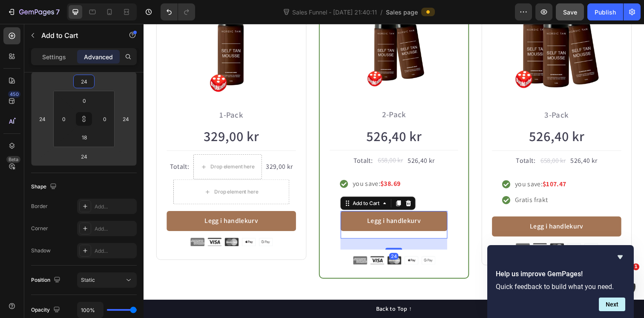
type input "26"
type input "28"
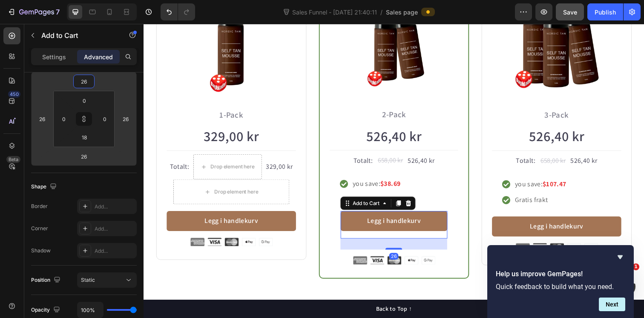
type input "28"
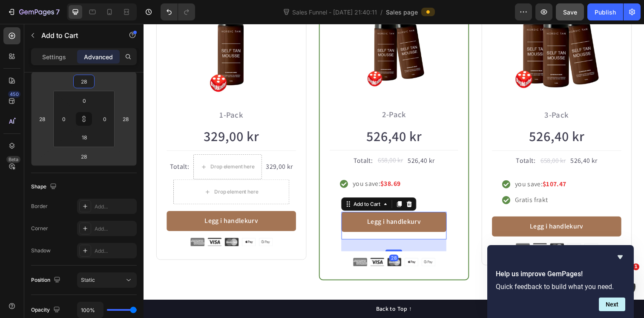
type input "30"
drag, startPoint x: 84, startPoint y: 89, endPoint x: 84, endPoint y: 82, distance: 6.4
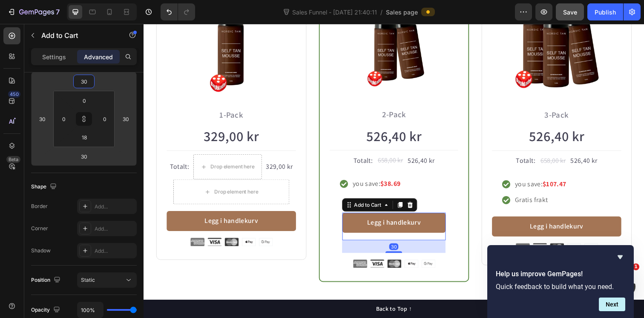
click at [84, 0] on html "7 Version history Sales Funnel - [DATE] 21:40:11 / Sales page Preview Save Publ…" at bounding box center [322, 0] width 644 height 0
click at [303, 270] on div "Icon Icon Icon Icon Icon Icon List Hoz over 300+ kunder har ratet Text block Ro…" at bounding box center [232, 119] width 153 height 338
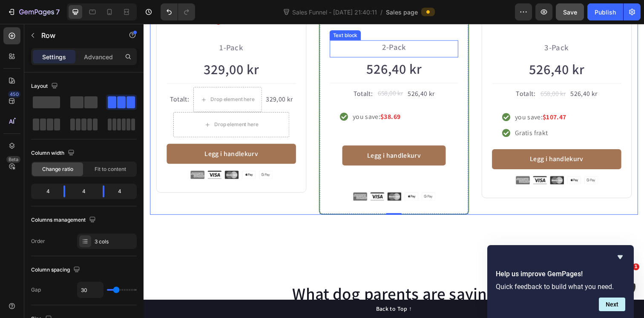
scroll to position [809, 0]
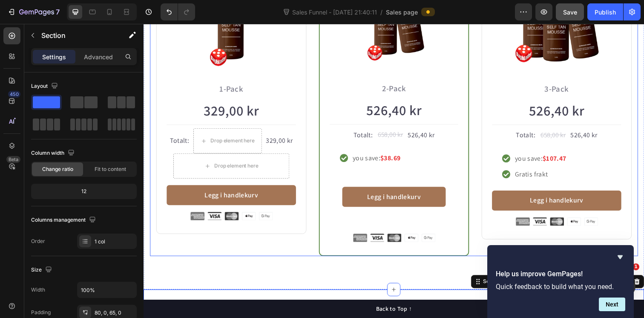
scroll to position [737, 0]
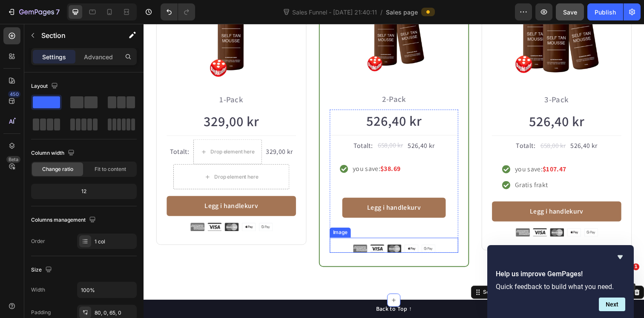
click at [343, 237] on div "Image" at bounding box center [344, 237] width 18 height 8
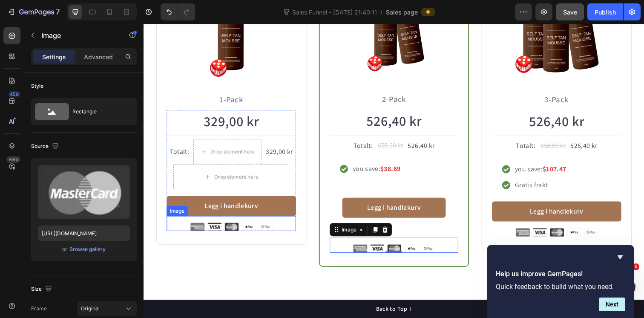
click at [265, 230] on img at bounding box center [233, 231] width 84 height 9
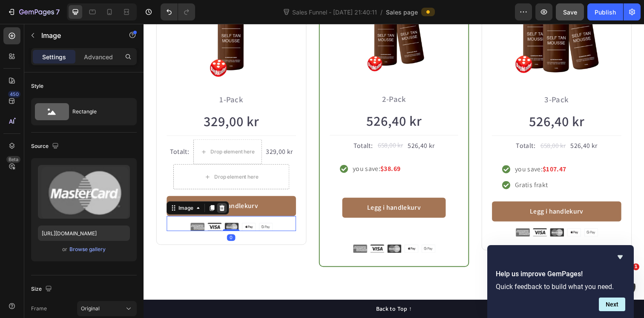
click at [223, 212] on icon at bounding box center [223, 211] width 7 height 7
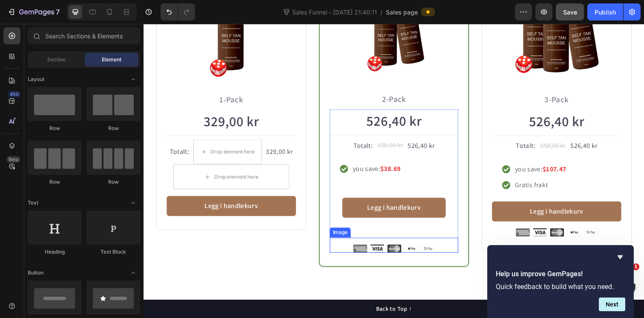
click at [369, 251] on img at bounding box center [400, 253] width 84 height 9
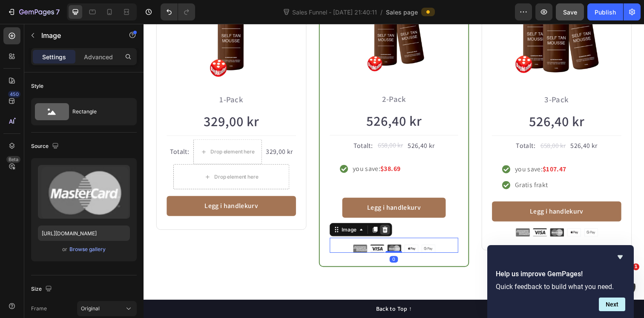
click at [387, 234] on icon at bounding box center [390, 234] width 7 height 7
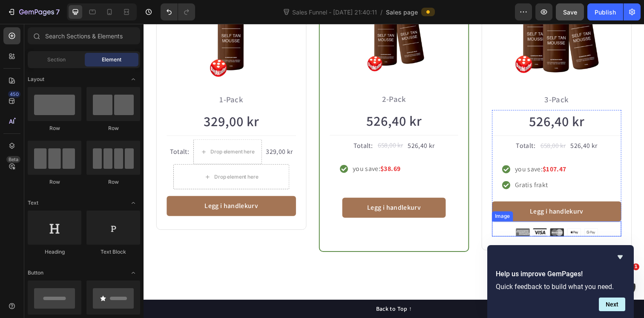
click at [587, 234] on img at bounding box center [566, 236] width 84 height 9
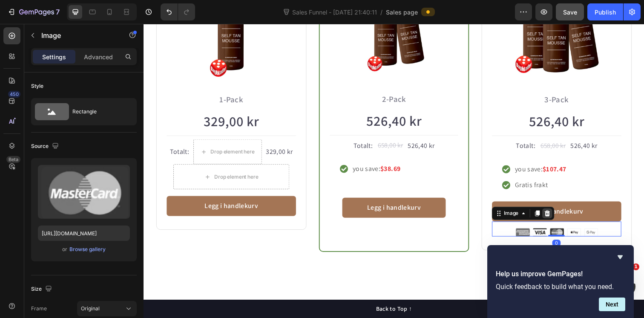
click at [554, 218] on icon at bounding box center [556, 217] width 7 height 7
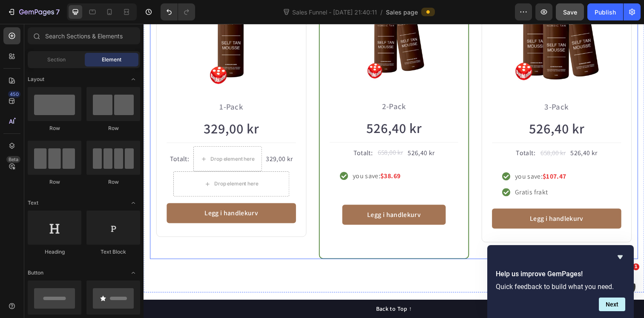
scroll to position [729, 0]
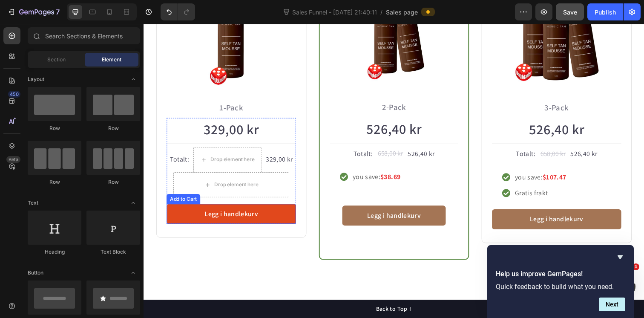
click at [182, 213] on button "Legg i handlekurv" at bounding box center [233, 218] width 132 height 20
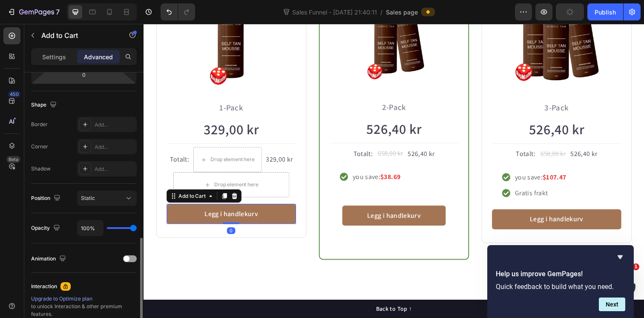
scroll to position [135, 0]
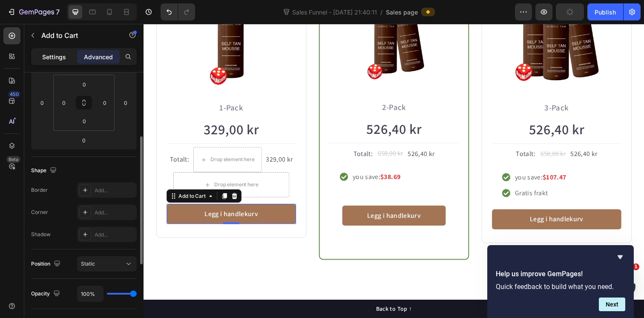
click at [69, 63] on div "Settings" at bounding box center [54, 57] width 43 height 14
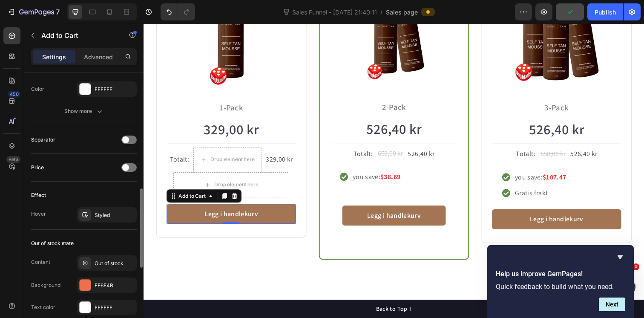
scroll to position [542, 0]
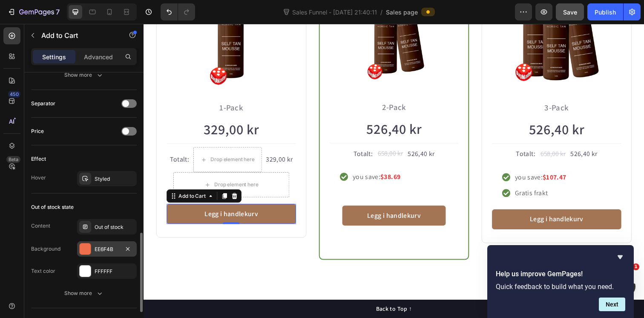
click at [86, 248] on div at bounding box center [85, 248] width 11 height 11
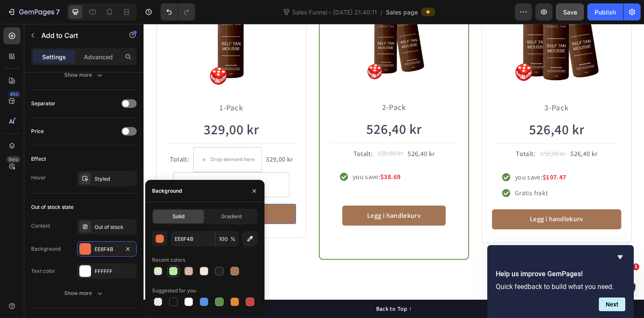
click at [175, 274] on div at bounding box center [173, 271] width 9 height 9
type input "B8EDA1"
click at [327, 280] on div "Ta en bundle og spar penger! Heading Row Icon Icon Icon Icon Icon Icon List Hoz…" at bounding box center [399, 77] width 511 height 444
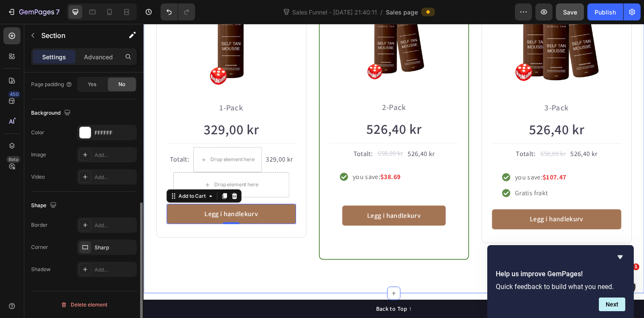
scroll to position [0, 0]
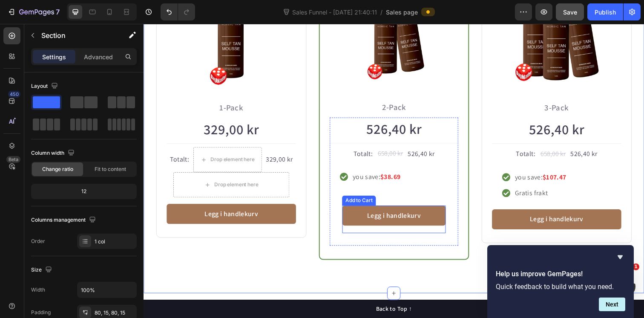
click at [364, 207] on div "Add to Cart" at bounding box center [363, 204] width 35 height 10
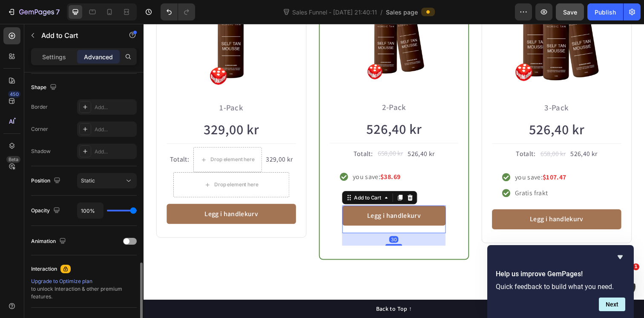
scroll to position [299, 0]
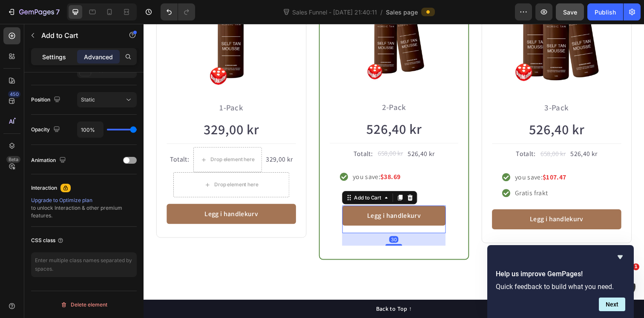
click at [67, 58] on div "Settings" at bounding box center [54, 57] width 43 height 14
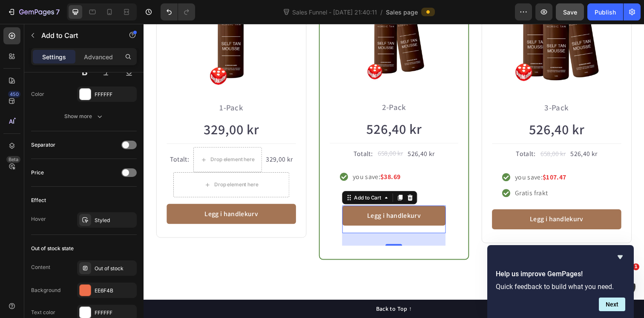
scroll to position [643, 0]
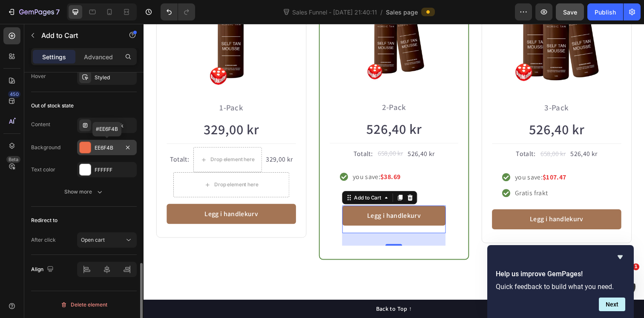
click at [83, 149] on div at bounding box center [85, 147] width 11 height 11
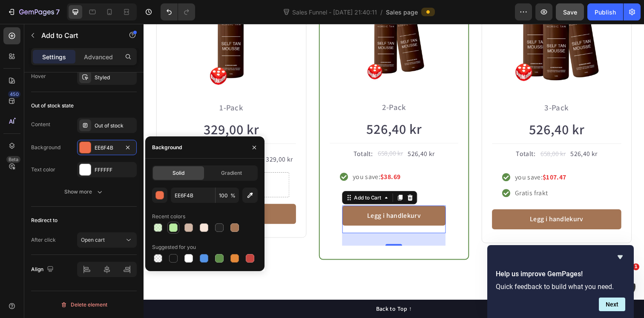
click at [174, 228] on div at bounding box center [173, 227] width 9 height 9
type input "B8EDA1"
click at [452, 286] on div "Ta en bundle og spar penger! Heading Row Icon Icon Icon Icon Icon Icon List Hoz…" at bounding box center [399, 77] width 511 height 444
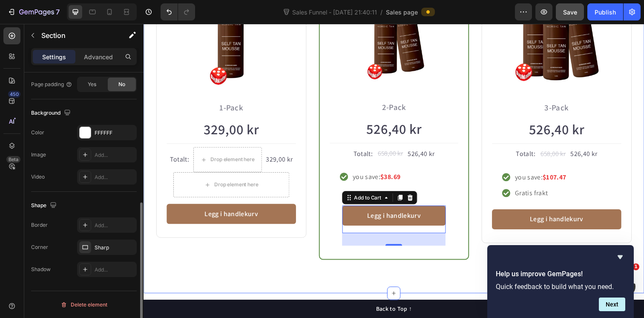
scroll to position [0, 0]
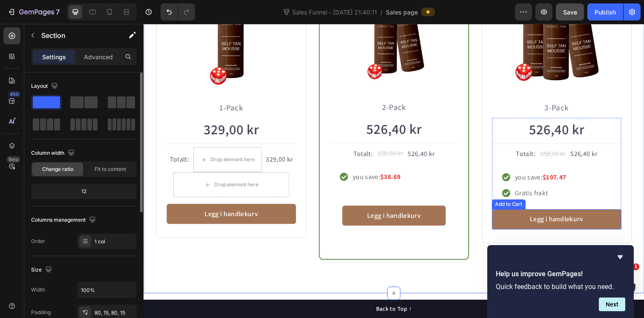
click at [516, 210] on div "Add to Cart" at bounding box center [516, 208] width 35 height 10
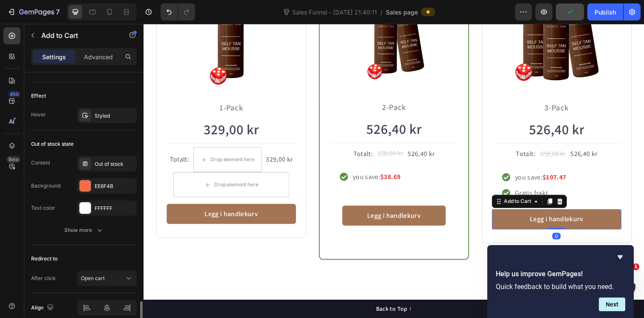
scroll to position [643, 0]
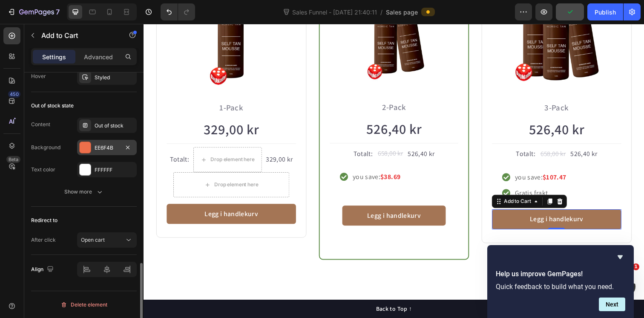
click at [84, 149] on div at bounding box center [85, 147] width 11 height 11
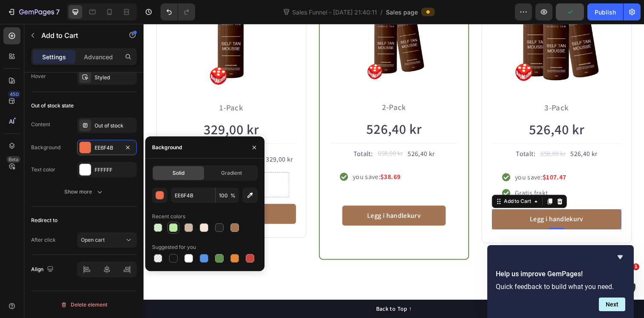
click at [174, 230] on div at bounding box center [173, 227] width 9 height 9
type input "B8EDA1"
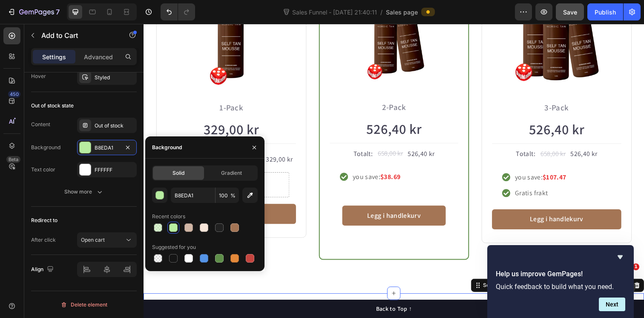
scroll to position [0, 0]
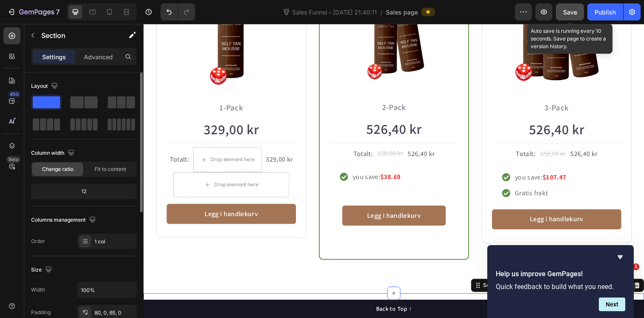
click at [573, 7] on button "Save" at bounding box center [570, 11] width 28 height 17
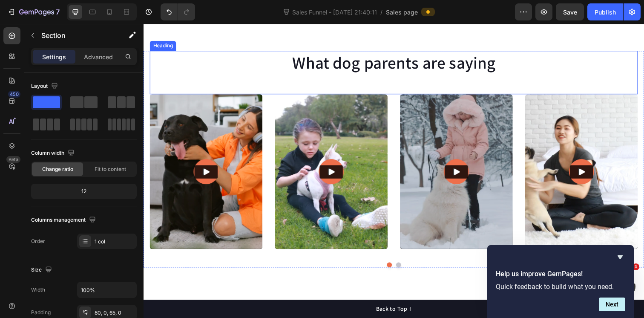
scroll to position [967, 0]
